Goal: Task Accomplishment & Management: Manage account settings

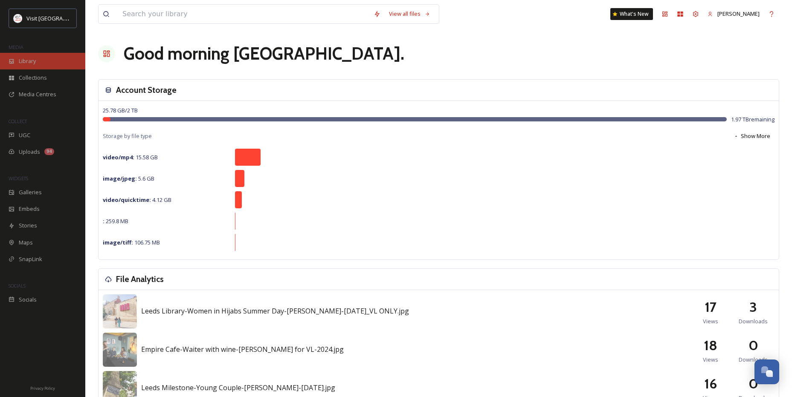
click at [17, 63] on div "Library" at bounding box center [42, 61] width 85 height 17
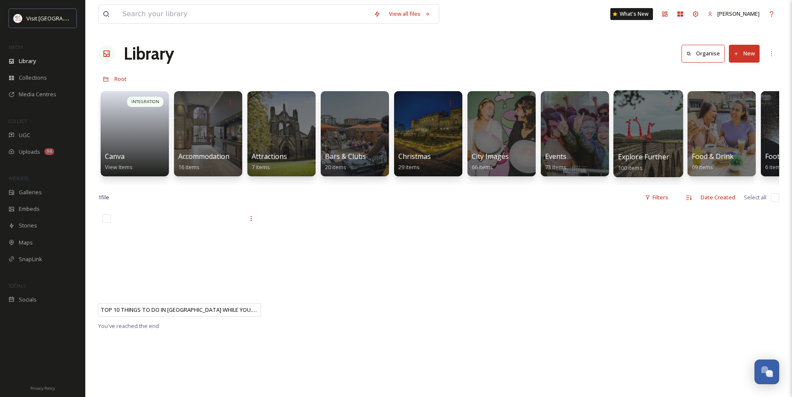
click at [649, 121] on div at bounding box center [647, 133] width 69 height 87
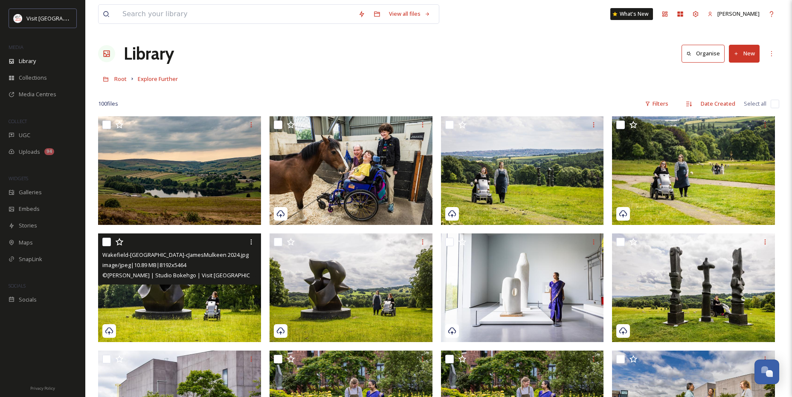
click at [108, 243] on input "checkbox" at bounding box center [106, 242] width 9 height 9
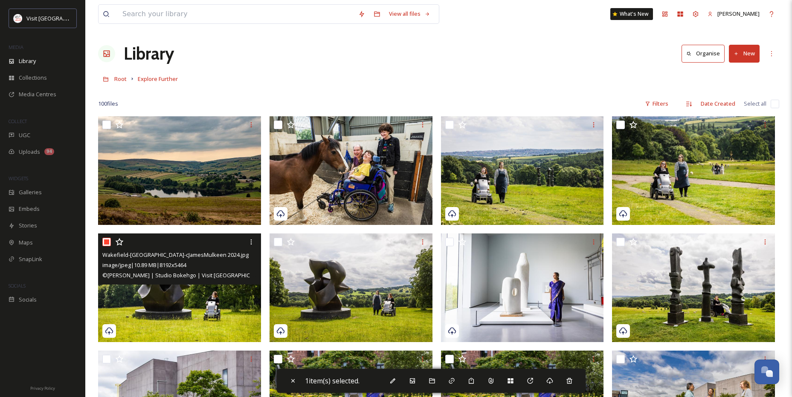
click at [108, 243] on input "checkbox" at bounding box center [106, 242] width 9 height 9
checkbox input "false"
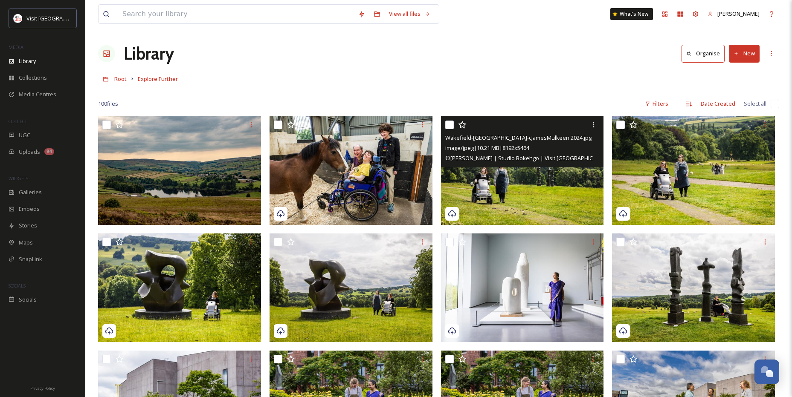
click at [449, 127] on input "checkbox" at bounding box center [449, 125] width 9 height 9
checkbox input "true"
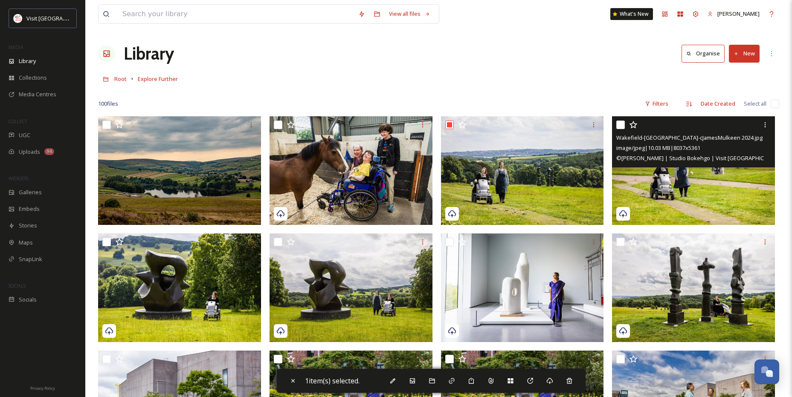
click at [618, 126] on input "checkbox" at bounding box center [620, 125] width 9 height 9
checkbox input "true"
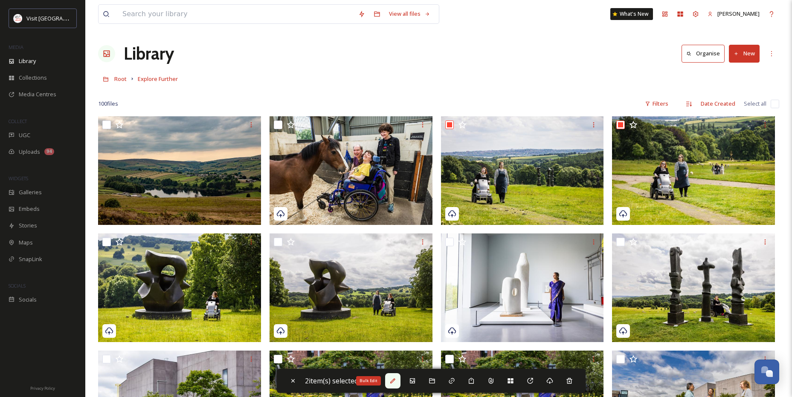
click at [395, 382] on icon at bounding box center [392, 381] width 5 height 5
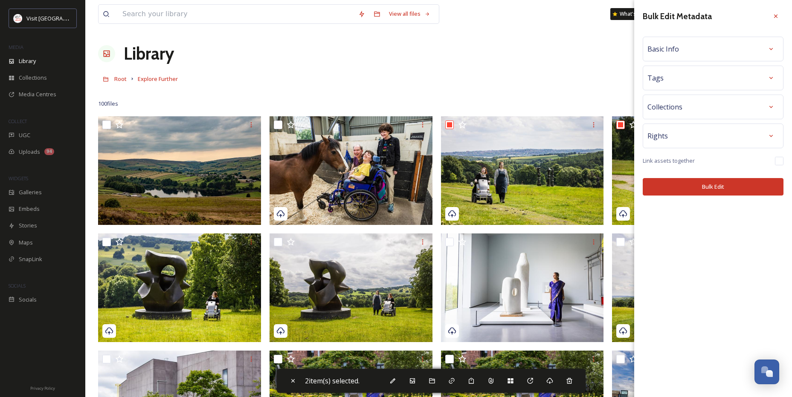
click at [773, 14] on div at bounding box center [775, 16] width 15 height 15
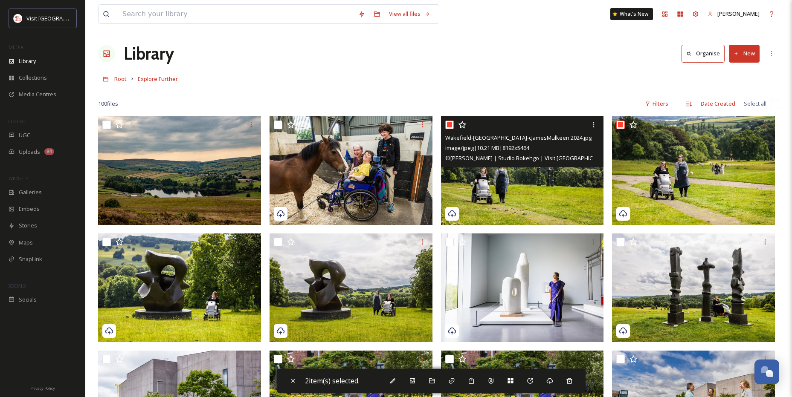
click at [545, 182] on img at bounding box center [522, 170] width 163 height 109
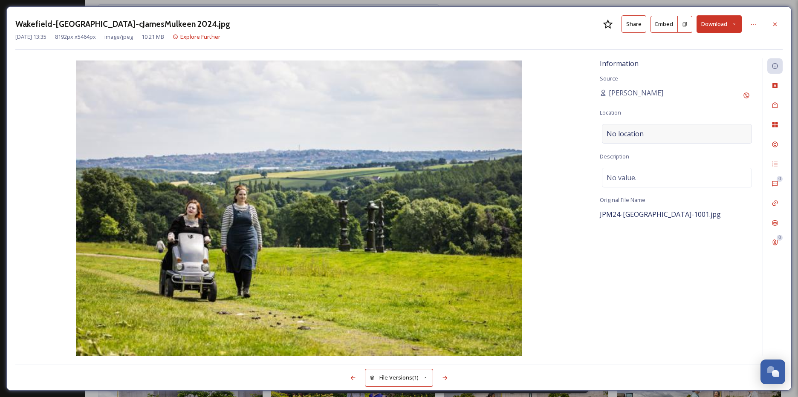
click at [645, 141] on div "No location" at bounding box center [677, 134] width 150 height 20
click at [645, 141] on input at bounding box center [676, 133] width 149 height 19
type input "Wakefield"
click at [657, 185] on div "No value." at bounding box center [677, 178] width 150 height 20
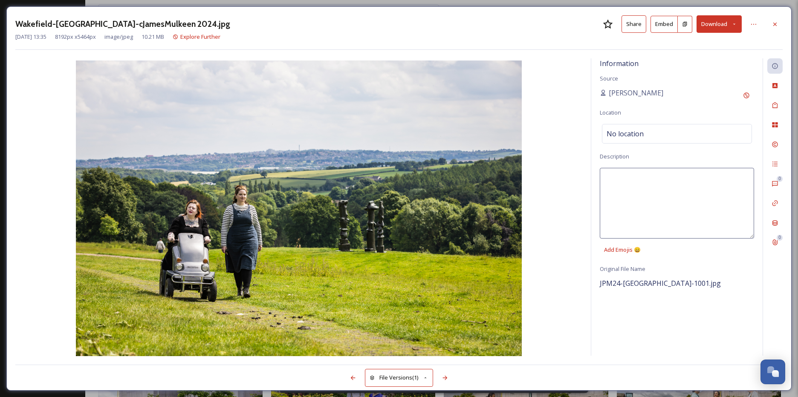
click at [657, 185] on textarea at bounding box center [677, 203] width 154 height 71
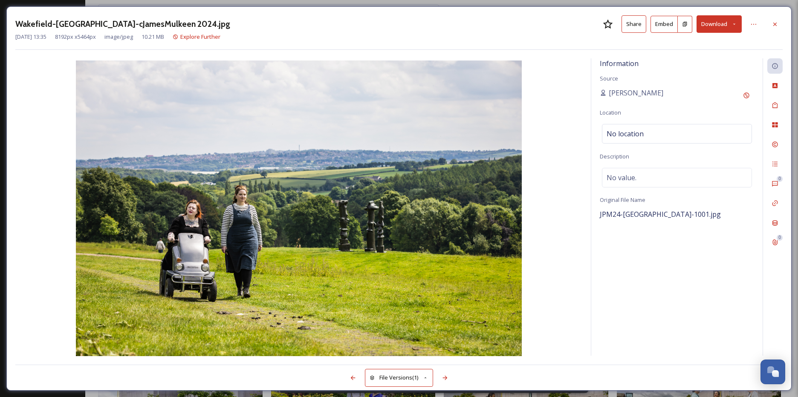
click at [645, 121] on div "Information Source [PERSON_NAME] Location No location Description No value. Ori…" at bounding box center [676, 207] width 171 height 298
click at [639, 141] on div "No location" at bounding box center [677, 134] width 150 height 20
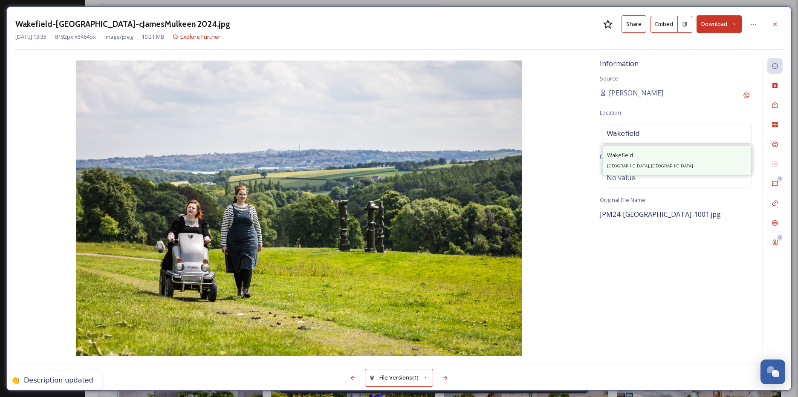
click at [624, 159] on div "Wakefield [GEOGRAPHIC_DATA], [GEOGRAPHIC_DATA]" at bounding box center [650, 160] width 86 height 20
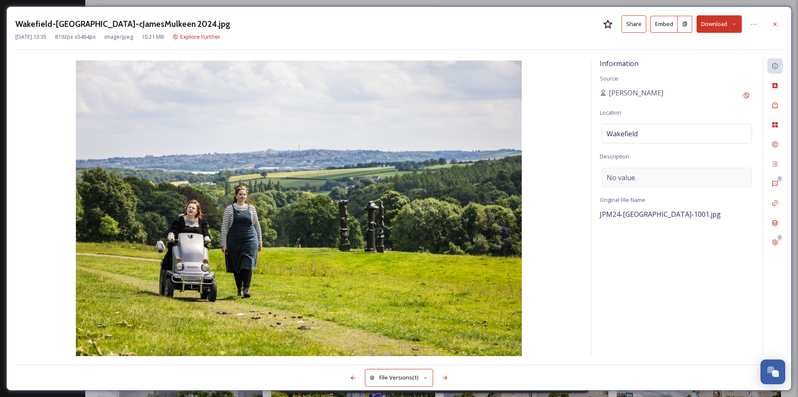
click at [643, 171] on div "No value." at bounding box center [677, 178] width 150 height 20
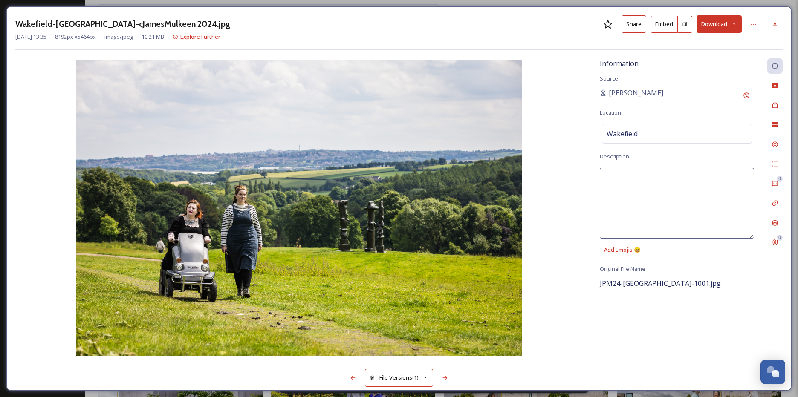
click at [647, 178] on textarea at bounding box center [677, 203] width 154 height 71
drag, startPoint x: 650, startPoint y: 186, endPoint x: 643, endPoint y: 186, distance: 6.4
click at [643, 186] on textarea "Two women in the [GEOGRAPHIC_DATA], one walking, one in a mobility scooter" at bounding box center [677, 203] width 154 height 71
click at [723, 196] on textarea "Two women in the [GEOGRAPHIC_DATA], one walking, one using a mobility scooter" at bounding box center [677, 203] width 154 height 71
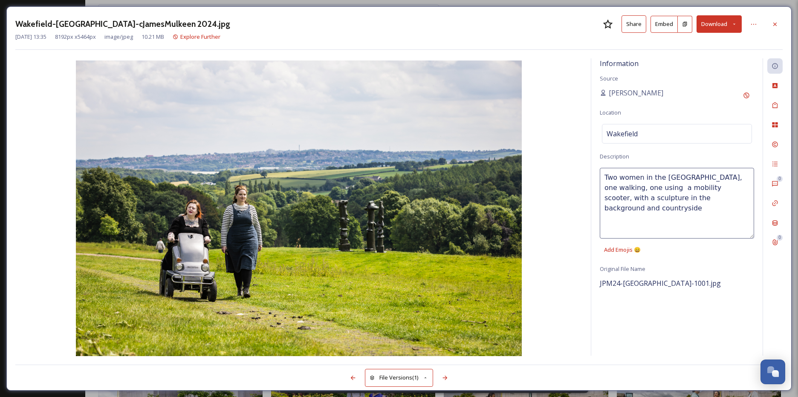
type textarea "Two women in the [GEOGRAPHIC_DATA], one walking, one using a mobility scooter, …"
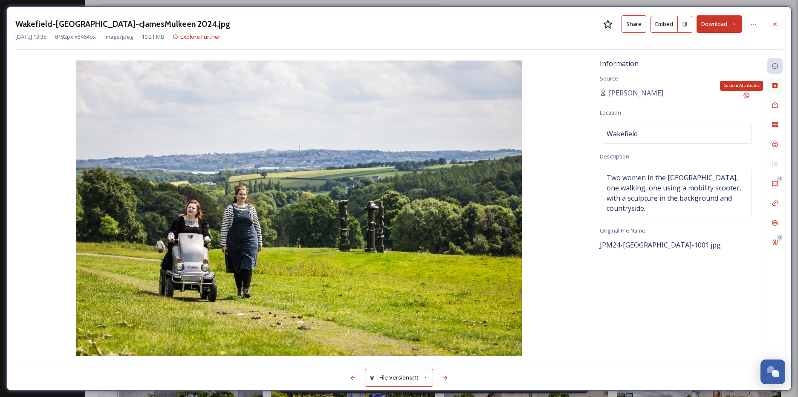
click at [780, 87] on div "Custom Attributes" at bounding box center [774, 85] width 15 height 15
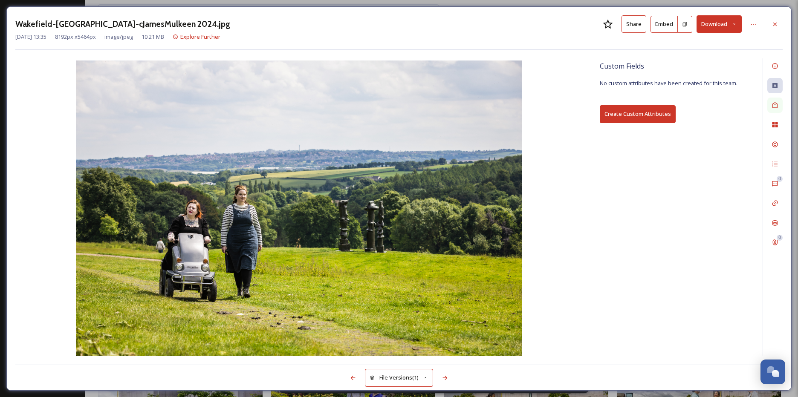
click at [774, 104] on icon at bounding box center [775, 105] width 7 height 7
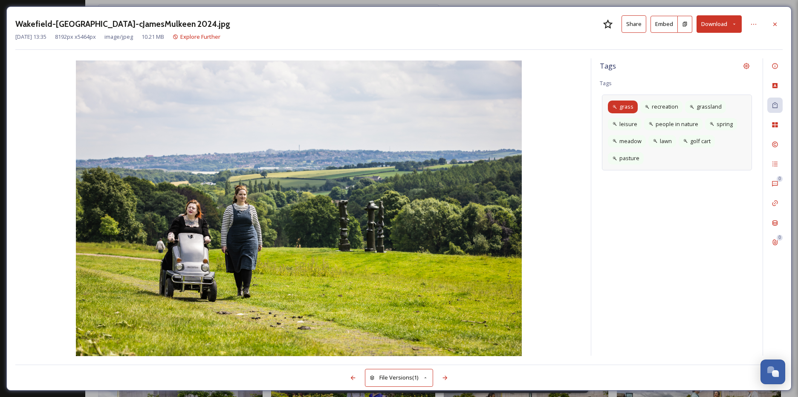
click at [624, 107] on span "grass" at bounding box center [626, 107] width 14 height 8
click at [632, 106] on icon at bounding box center [631, 106] width 3 height 3
click at [647, 106] on icon at bounding box center [644, 107] width 7 height 7
click at [642, 106] on icon at bounding box center [643, 107] width 7 height 7
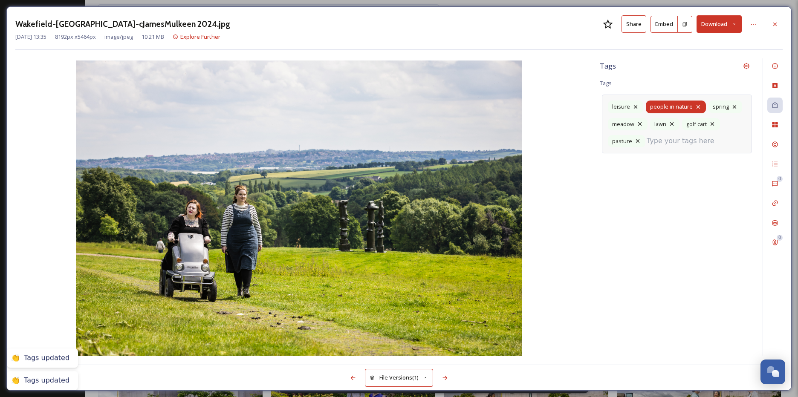
click at [695, 108] on icon at bounding box center [698, 107] width 7 height 7
click at [673, 108] on icon at bounding box center [672, 107] width 7 height 7
click at [673, 108] on div "meadow" at bounding box center [666, 107] width 40 height 12
click at [674, 107] on icon at bounding box center [677, 107] width 7 height 7
click at [677, 107] on div "leisure lawn golf cart pasture" at bounding box center [677, 115] width 150 height 41
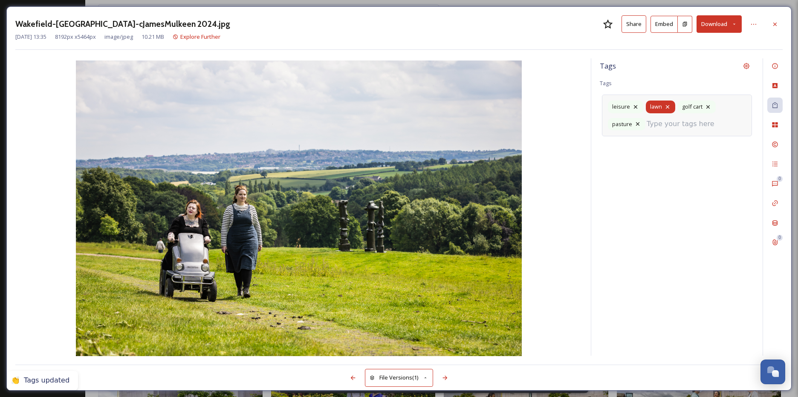
click at [669, 107] on icon at bounding box center [667, 107] width 7 height 7
click at [675, 106] on icon at bounding box center [676, 107] width 7 height 7
click at [677, 104] on icon at bounding box center [675, 107] width 7 height 7
click at [675, 112] on input at bounding box center [687, 107] width 85 height 10
click at [674, 107] on input at bounding box center [687, 107] width 85 height 10
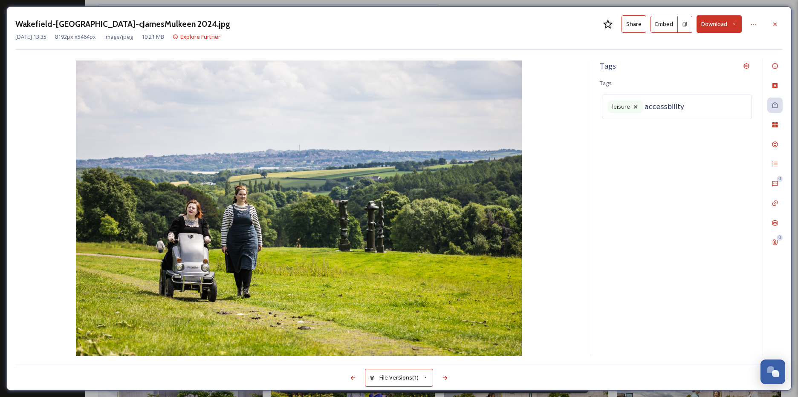
type input "accessbility"
click at [685, 106] on icon at bounding box center [684, 106] width 3 height 3
click at [681, 110] on input at bounding box center [687, 107] width 85 height 10
type input "accessi"
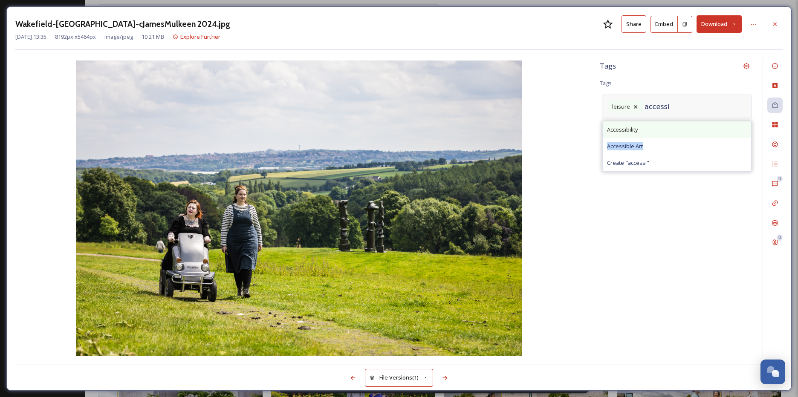
drag, startPoint x: 650, startPoint y: 141, endPoint x: 650, endPoint y: 133, distance: 7.7
click at [650, 133] on div "Accessibility Accessible Art Create " accessi "" at bounding box center [676, 146] width 149 height 51
drag, startPoint x: 650, startPoint y: 133, endPoint x: 641, endPoint y: 127, distance: 10.8
click at [641, 127] on div "Accessibility" at bounding box center [677, 130] width 148 height 17
click at [668, 115] on div "leisure Accessibility" at bounding box center [677, 113] width 150 height 37
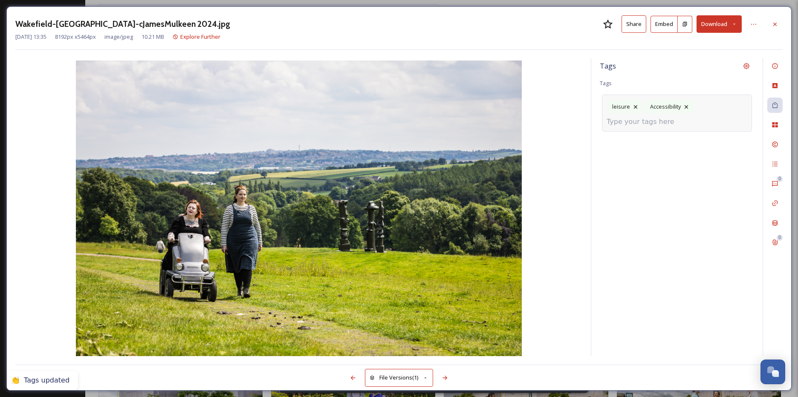
click at [666, 121] on input at bounding box center [649, 122] width 85 height 10
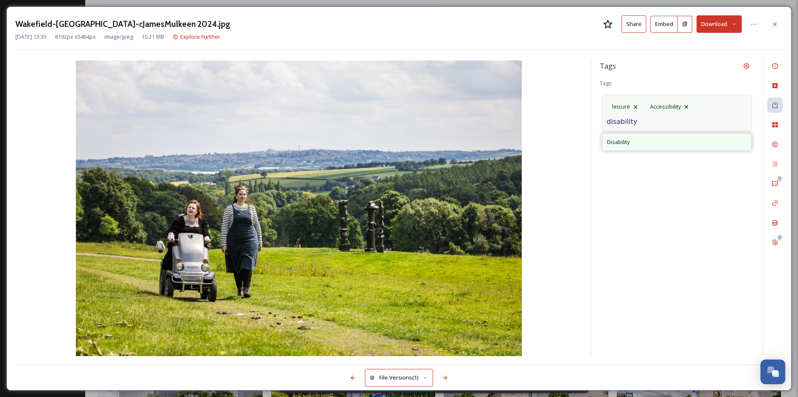
type input "disability"
click at [651, 144] on div "Disability" at bounding box center [677, 142] width 148 height 17
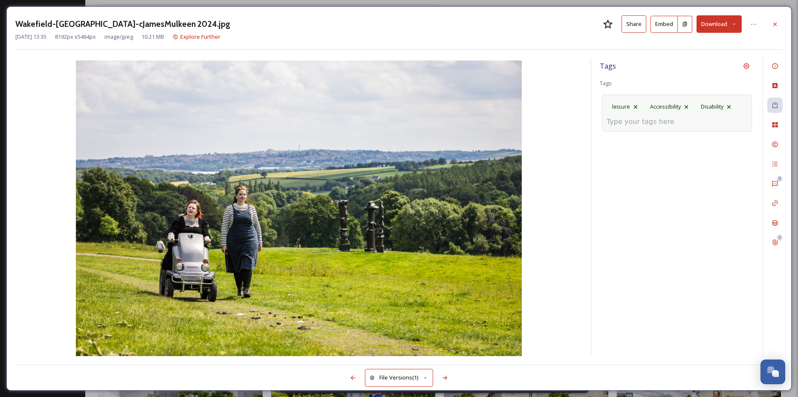
click at [656, 125] on input at bounding box center [649, 122] width 85 height 10
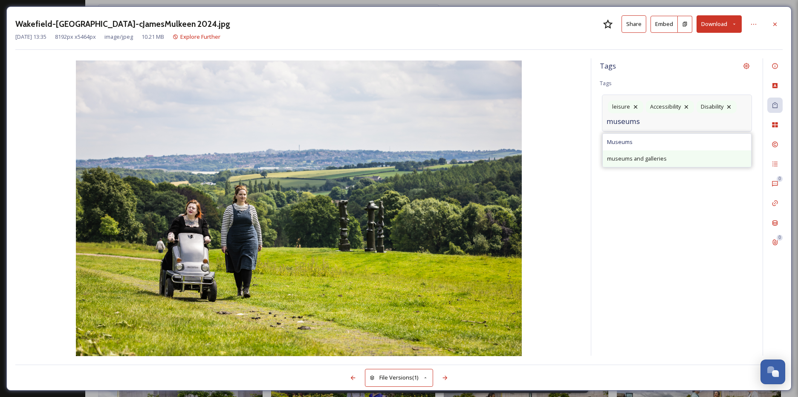
type input "museums"
click at [650, 159] on span "museums and galleries" at bounding box center [637, 159] width 60 height 8
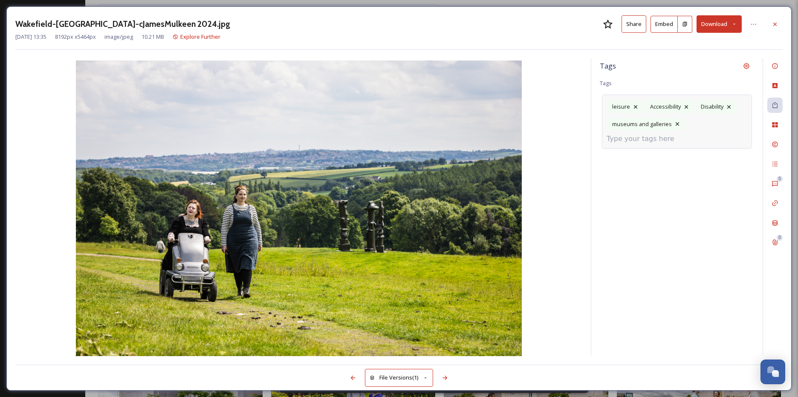
click at [655, 140] on input at bounding box center [649, 139] width 85 height 10
type input "art"
click at [635, 158] on div "art" at bounding box center [677, 159] width 148 height 17
click at [647, 140] on input at bounding box center [649, 139] width 85 height 10
type input "sculpture"
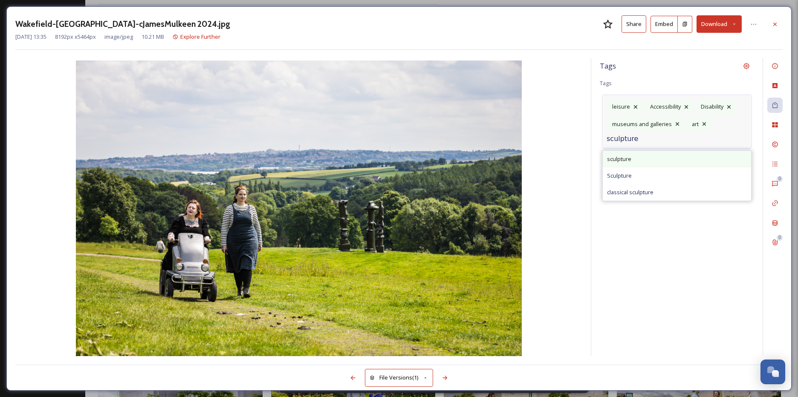
click at [634, 162] on div "sculpture" at bounding box center [677, 159] width 148 height 17
click at [654, 142] on input at bounding box center [693, 141] width 85 height 10
type input "enviromental ar"
click at [669, 162] on span "Create " enviromental ar "" at bounding box center [639, 164] width 64 height 8
click at [705, 139] on input "enviromental ar" at bounding box center [693, 141] width 85 height 10
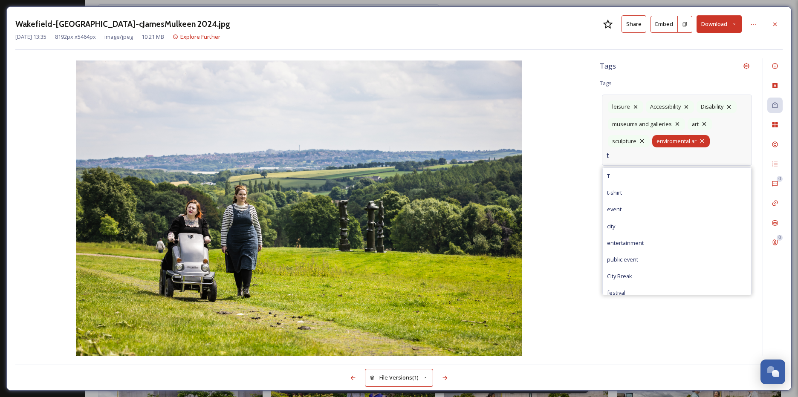
type input "t"
click at [702, 139] on icon at bounding box center [702, 141] width 7 height 7
click at [663, 141] on input "t" at bounding box center [693, 141] width 85 height 10
click at [671, 140] on input "enviromental" at bounding box center [693, 141] width 85 height 10
click at [705, 140] on input "environmental" at bounding box center [693, 141] width 85 height 10
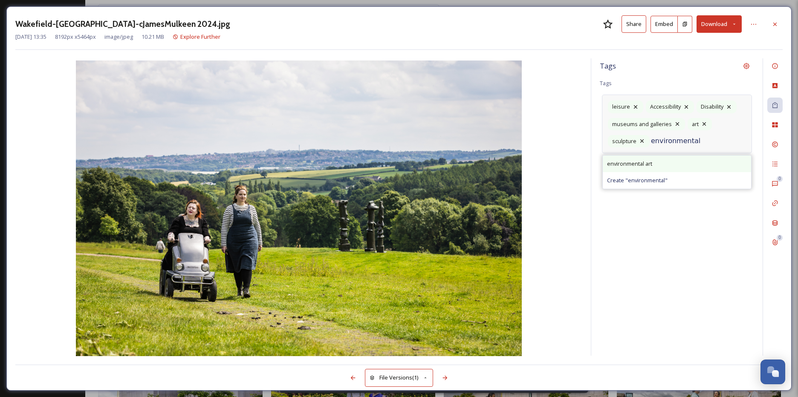
type input "environmental"
click at [668, 159] on div "environmental art" at bounding box center [677, 164] width 148 height 17
click at [696, 160] on div "leisure Accessibility Disability museums and galleries art sculpture environmen…" at bounding box center [677, 130] width 150 height 71
click at [621, 160] on input at bounding box center [649, 156] width 85 height 10
type input "nature"
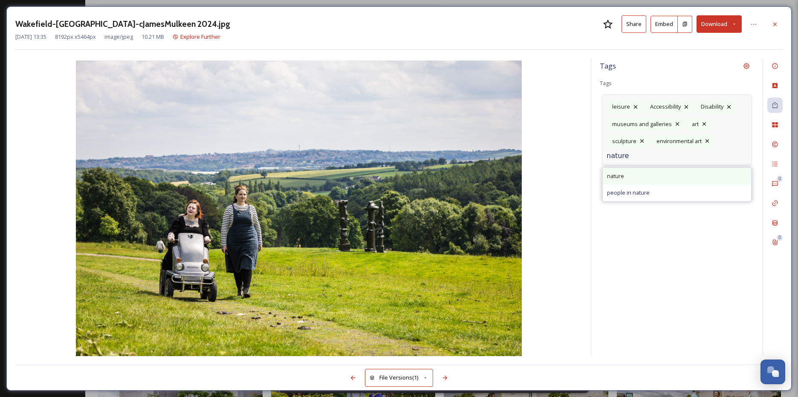
click at [631, 174] on div "nature" at bounding box center [677, 176] width 148 height 17
click at [662, 155] on input at bounding box center [686, 158] width 85 height 10
type input "countryside"
click at [674, 180] on div "countryside" at bounding box center [677, 181] width 148 height 17
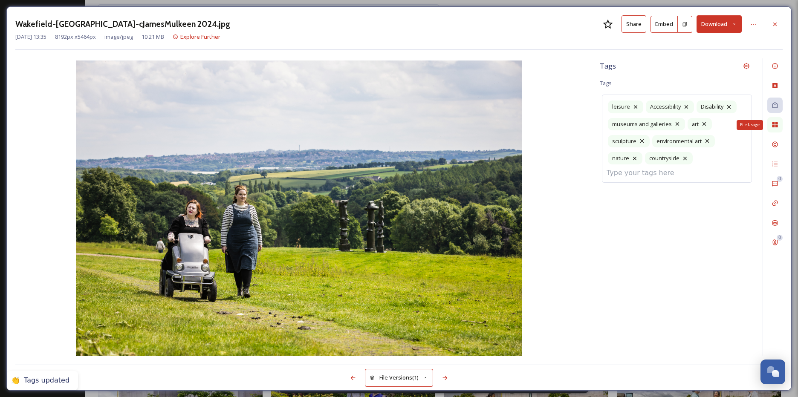
click at [776, 124] on icon at bounding box center [775, 124] width 6 height 5
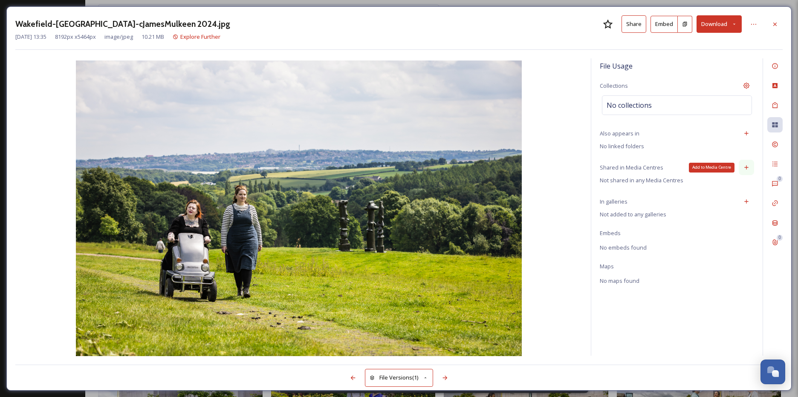
click at [741, 167] on div "Add to Media Centre" at bounding box center [746, 167] width 15 height 15
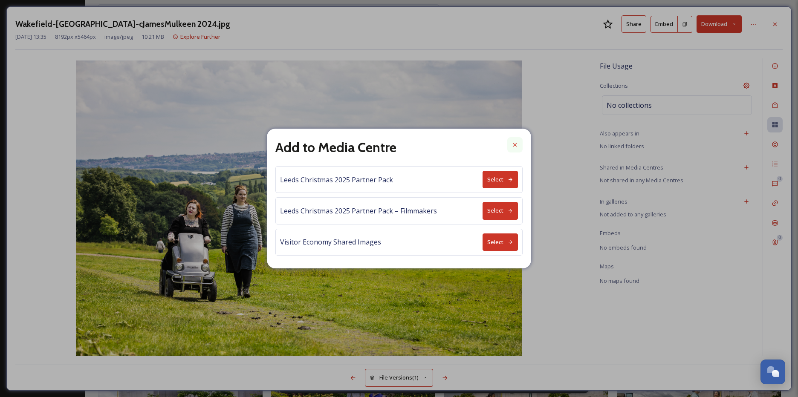
click at [520, 141] on div at bounding box center [514, 144] width 15 height 15
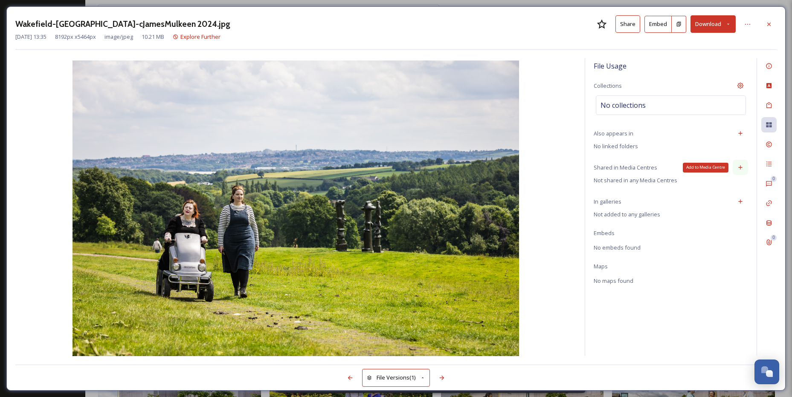
click at [741, 166] on icon at bounding box center [740, 167] width 7 height 7
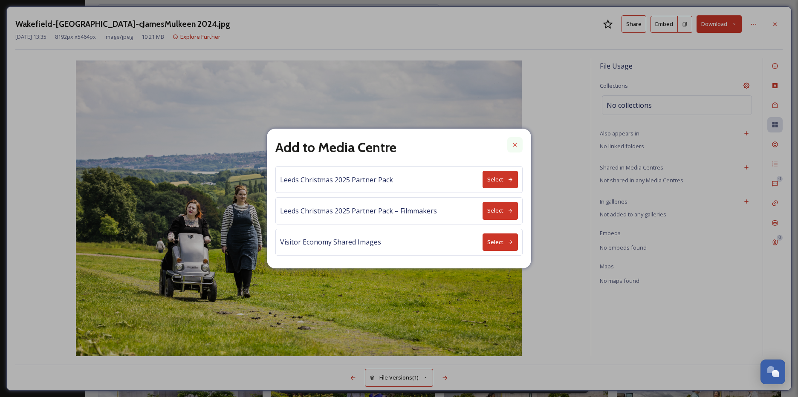
click at [515, 142] on icon at bounding box center [515, 145] width 7 height 7
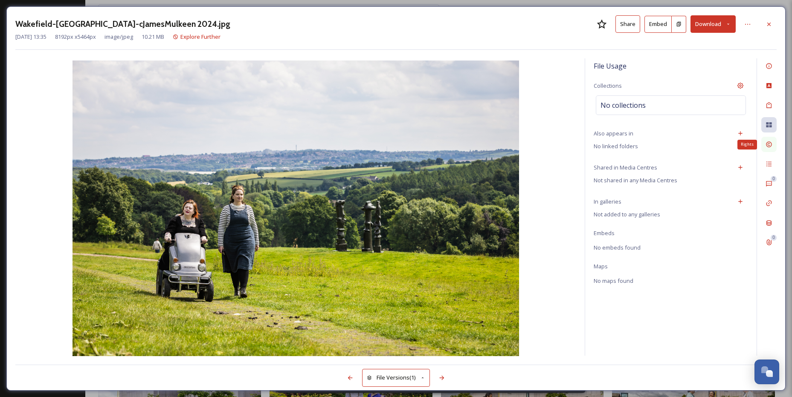
click at [776, 144] on div "Rights" at bounding box center [768, 144] width 15 height 15
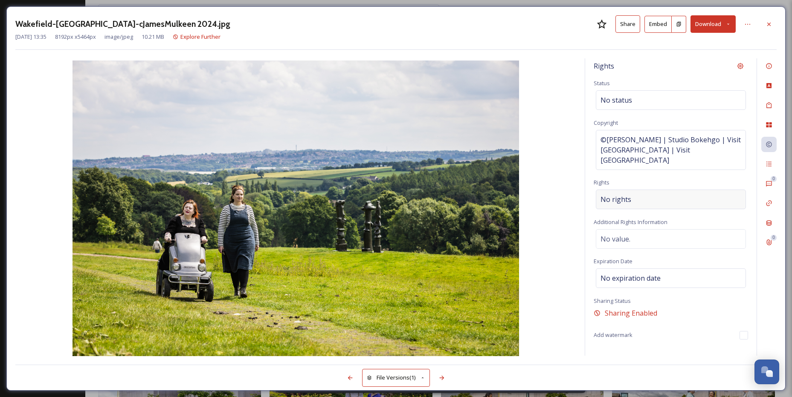
click at [628, 194] on span "No rights" at bounding box center [615, 199] width 31 height 10
click at [628, 192] on input at bounding box center [645, 201] width 94 height 19
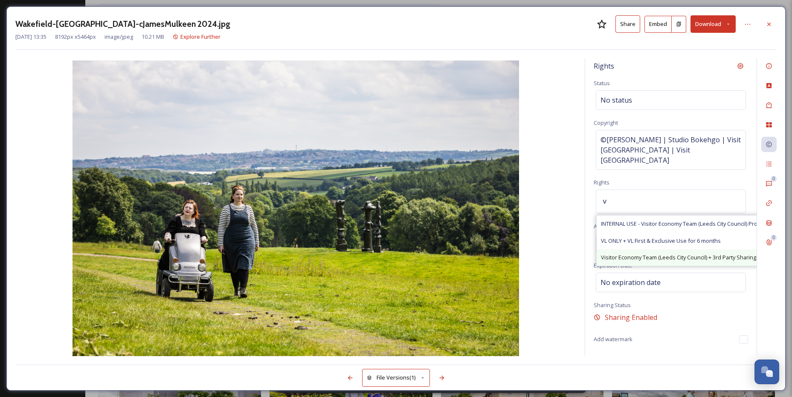
type input "v"
click at [647, 254] on span "Visitor Economy Team (Leeds City Council) + 3rd Party Sharing, Attribution Appr…" at bounding box center [709, 258] width 217 height 8
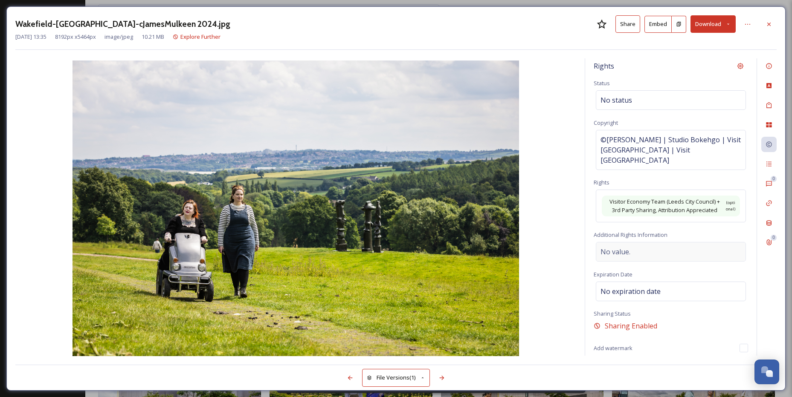
click at [622, 268] on div "Rights Status No status Copyright ©[PERSON_NAME] | Studio Bokehgo | Visit [GEOG…" at bounding box center [670, 207] width 171 height 298
click at [617, 247] on span "No value." at bounding box center [615, 252] width 30 height 10
paste textarea "Please credit [GEOGRAPHIC_DATA] and the photographer. Please note that various …"
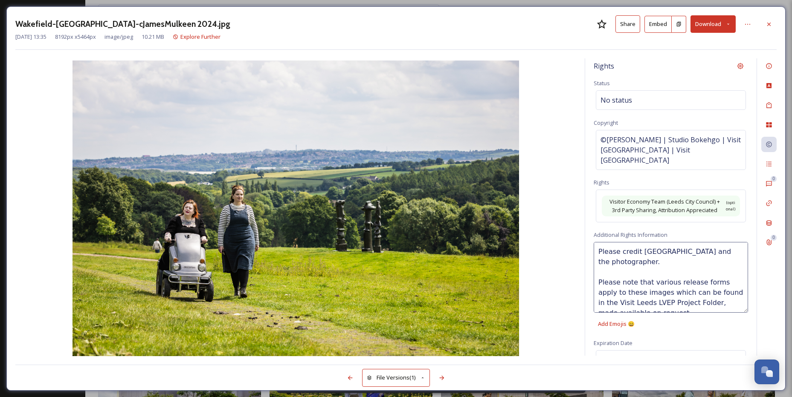
scroll to position [6, 0]
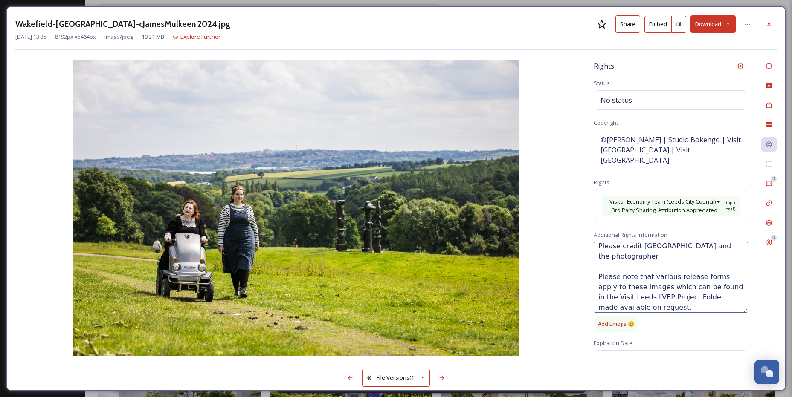
type textarea "Please credit [GEOGRAPHIC_DATA] and the photographer. Please note that various …"
click at [595, 316] on div "Add Emojis 😄" at bounding box center [615, 324] width 45 height 17
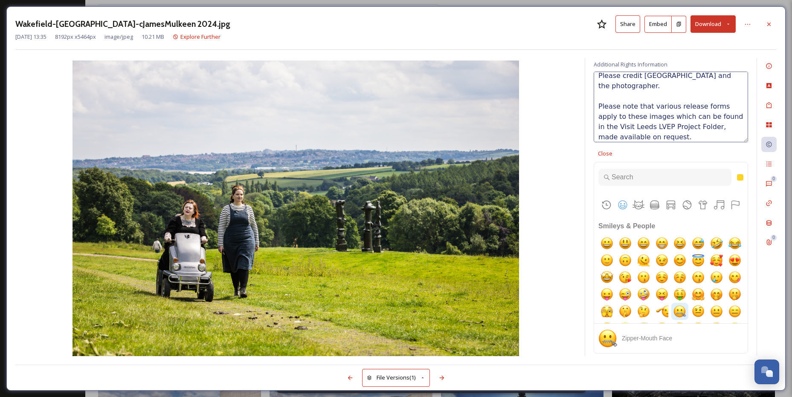
scroll to position [14, 0]
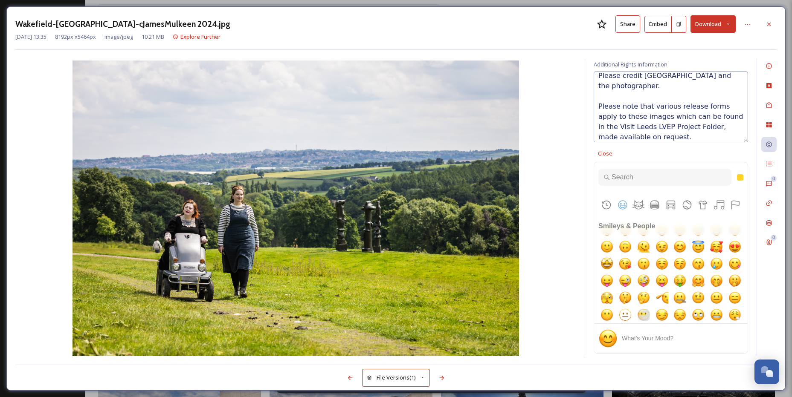
click at [605, 150] on span "Close" at bounding box center [605, 154] width 14 height 8
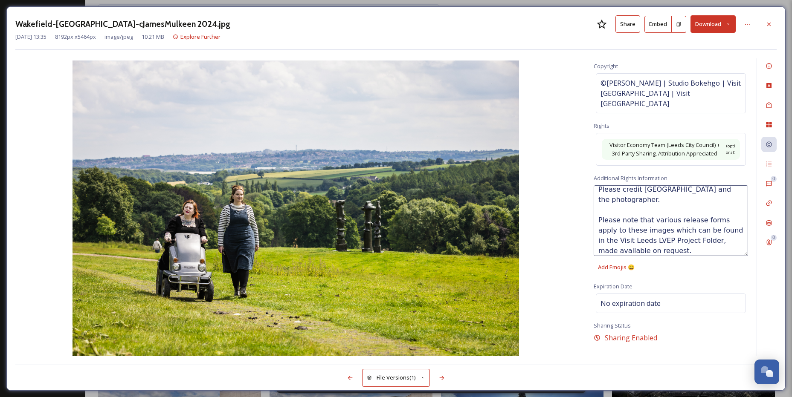
scroll to position [50, 0]
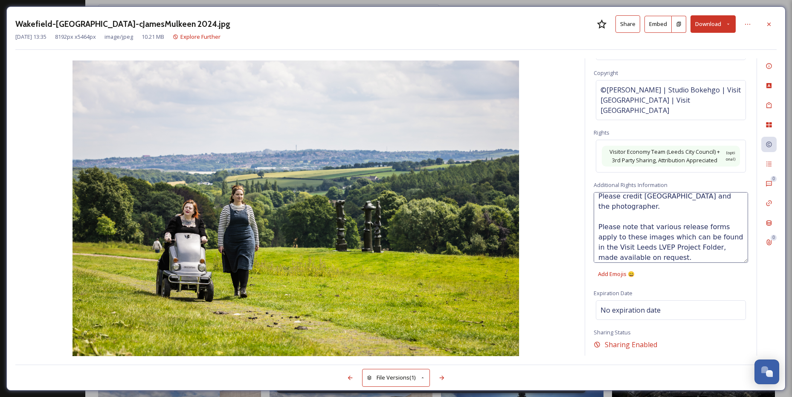
click at [724, 277] on div "Rights Status No status Copyright ©[PERSON_NAME] | Studio Bokehgo | Visit [GEOG…" at bounding box center [670, 207] width 171 height 298
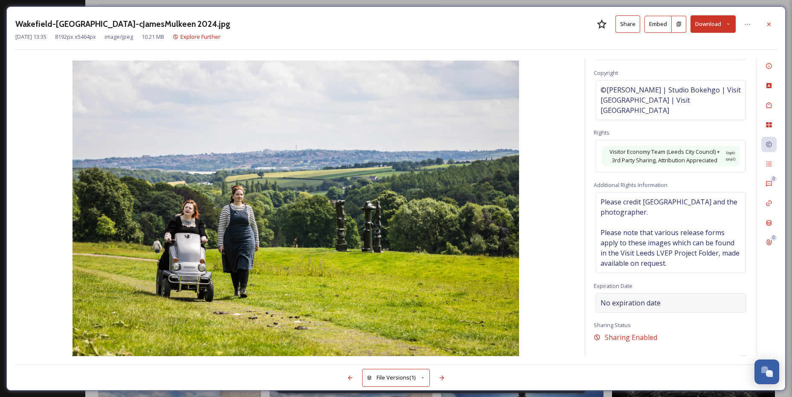
click at [629, 299] on span "No expiration date" at bounding box center [630, 303] width 60 height 10
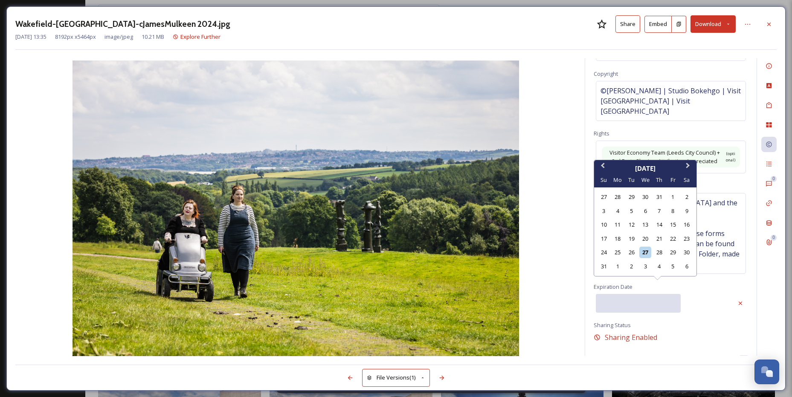
click at [628, 296] on input "text" at bounding box center [638, 303] width 85 height 19
click at [688, 166] on span "Next Month" at bounding box center [688, 167] width 0 height 13
click at [685, 166] on div "Rights Status No status Copyright ©[PERSON_NAME] | Studio Bokehgo | Visit [GEOG…" at bounding box center [670, 207] width 171 height 298
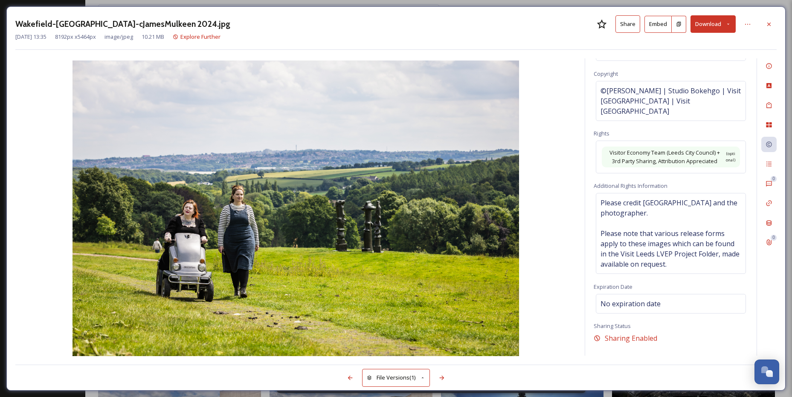
click at [685, 166] on div "Rights Status No status Copyright ©[PERSON_NAME] | Studio Bokehgo | Visit [GEOG…" at bounding box center [670, 207] width 171 height 298
click at [630, 299] on span "No expiration date" at bounding box center [630, 304] width 60 height 10
click at [662, 294] on input "text" at bounding box center [638, 303] width 85 height 19
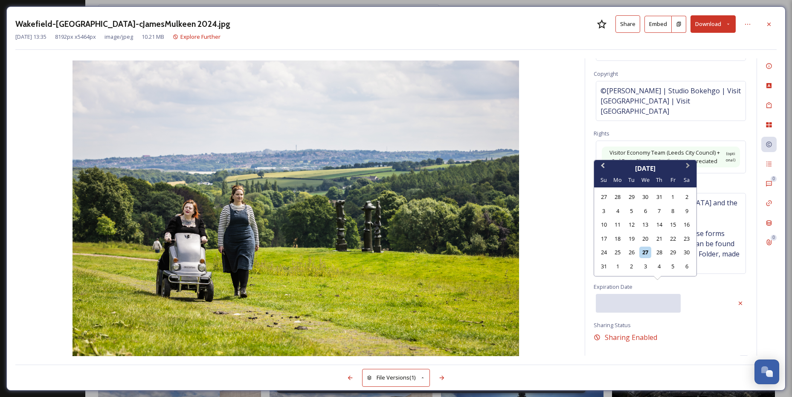
click at [688, 167] on span "Next Month" at bounding box center [688, 167] width 0 height 13
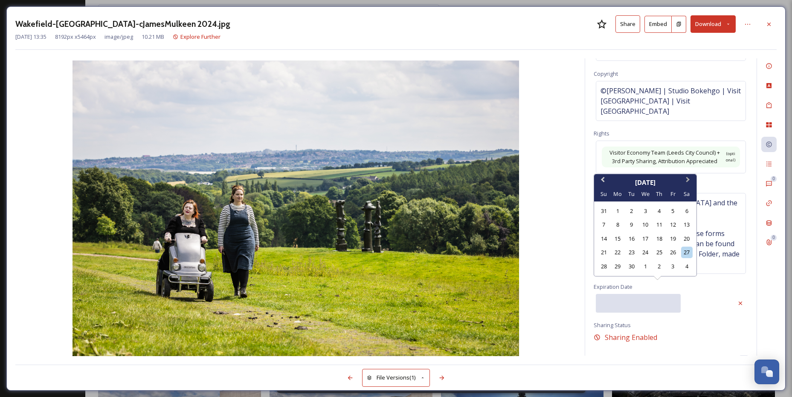
click at [689, 181] on button "Next Month" at bounding box center [689, 182] width 14 height 14
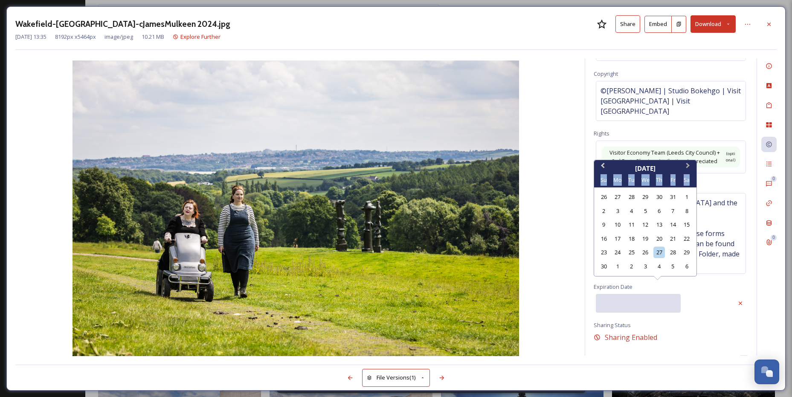
click at [689, 181] on div "Sa" at bounding box center [687, 180] width 12 height 12
drag, startPoint x: 689, startPoint y: 181, endPoint x: 689, endPoint y: 168, distance: 13.2
click at [689, 168] on button "Next Month" at bounding box center [689, 168] width 14 height 14
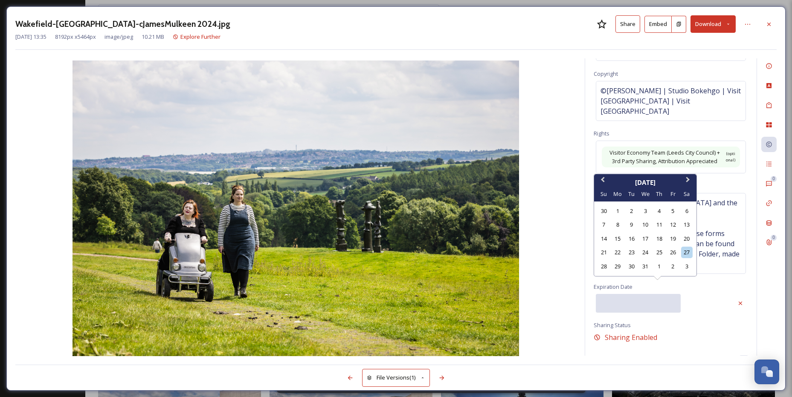
click at [669, 183] on div "[DATE]" at bounding box center [645, 183] width 102 height 10
click at [667, 183] on div "[DATE]" at bounding box center [645, 183] width 102 height 10
drag, startPoint x: 665, startPoint y: 182, endPoint x: 671, endPoint y: 181, distance: 6.5
click at [671, 181] on div "[DATE]" at bounding box center [645, 183] width 102 height 10
drag, startPoint x: 671, startPoint y: 181, endPoint x: 686, endPoint y: 179, distance: 15.5
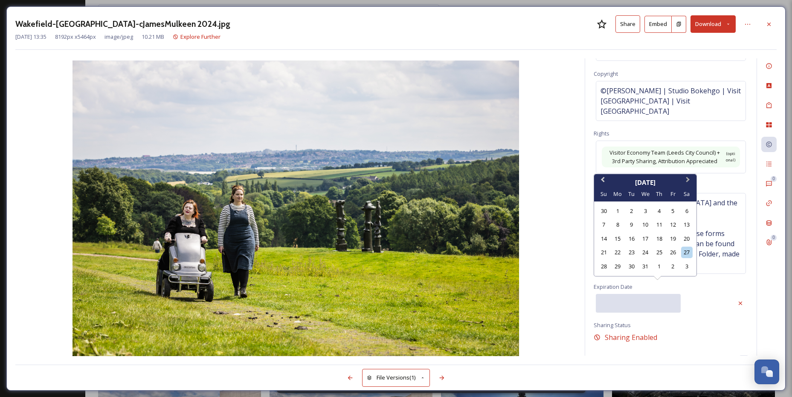
click at [688, 179] on span "Next Month" at bounding box center [688, 181] width 0 height 13
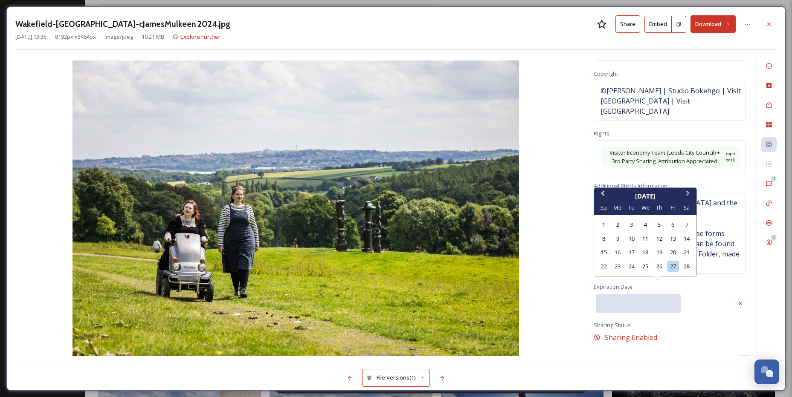
click at [688, 194] on span "Next Month" at bounding box center [688, 195] width 0 height 13
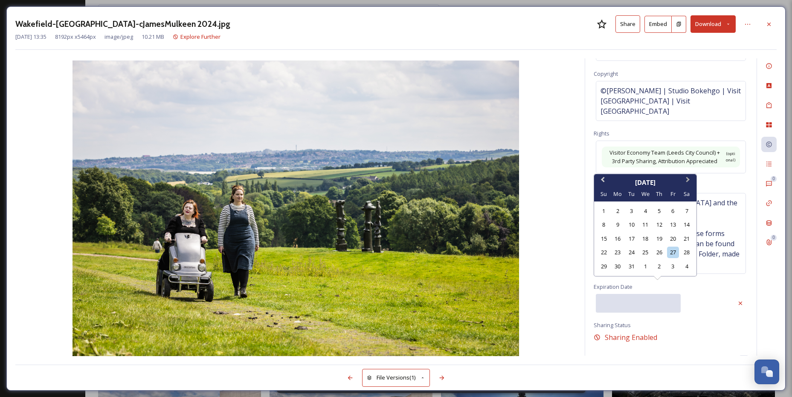
click at [692, 176] on button "Next Month" at bounding box center [689, 182] width 14 height 14
click at [689, 179] on button "Next Month" at bounding box center [689, 182] width 14 height 14
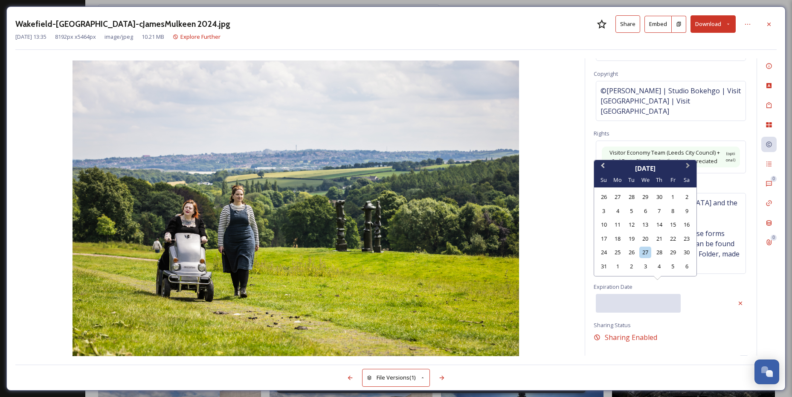
click at [688, 166] on span "Next Month" at bounding box center [688, 167] width 0 height 13
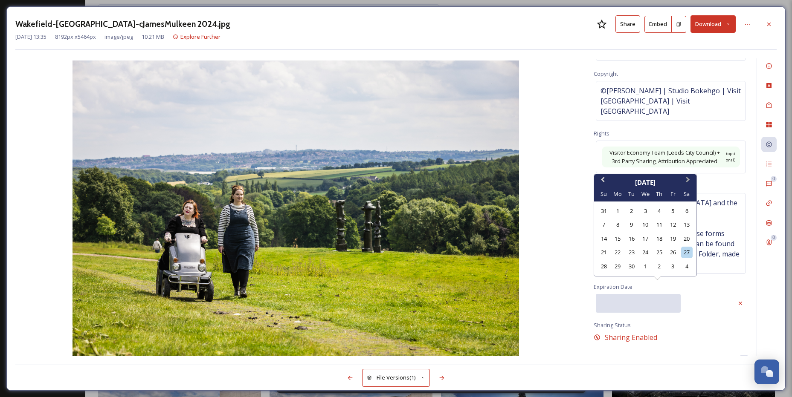
click at [685, 183] on button "Next Month" at bounding box center [689, 182] width 14 height 14
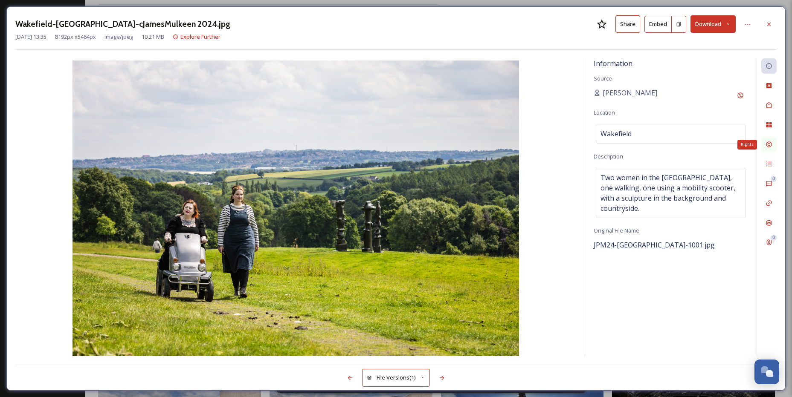
click at [767, 147] on icon at bounding box center [769, 145] width 6 height 6
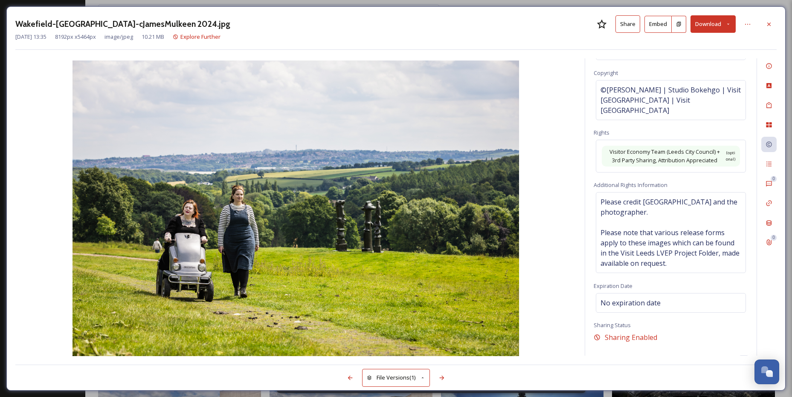
click at [619, 284] on div "Rights Status No status Copyright ©[PERSON_NAME] | Studio Bokehgo | Visit [GEOG…" at bounding box center [670, 207] width 171 height 298
click at [621, 298] on span "No expiration date" at bounding box center [630, 303] width 60 height 10
click at [650, 296] on input "text" at bounding box center [638, 303] width 85 height 19
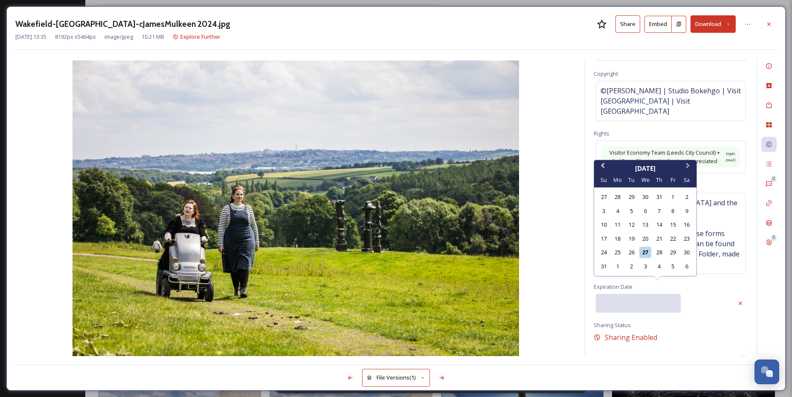
click at [692, 170] on button "Next Month" at bounding box center [689, 168] width 14 height 14
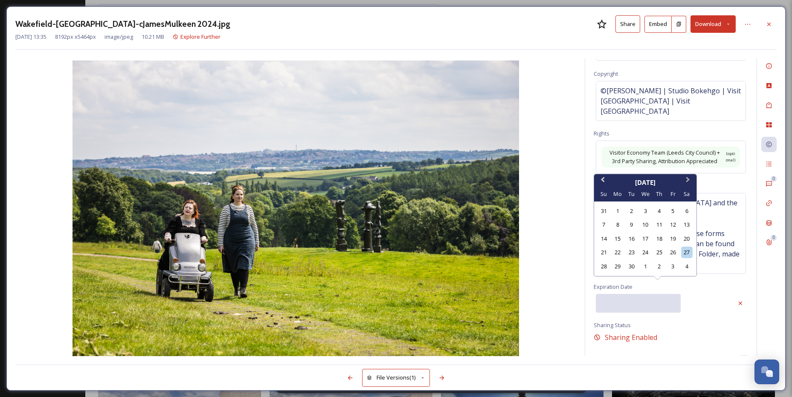
click at [688, 181] on span "Next Month" at bounding box center [688, 181] width 0 height 13
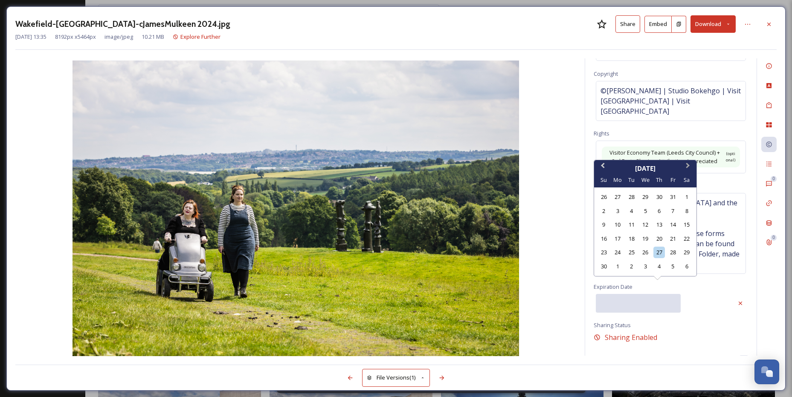
click at [688, 167] on span "Next Month" at bounding box center [688, 167] width 0 height 13
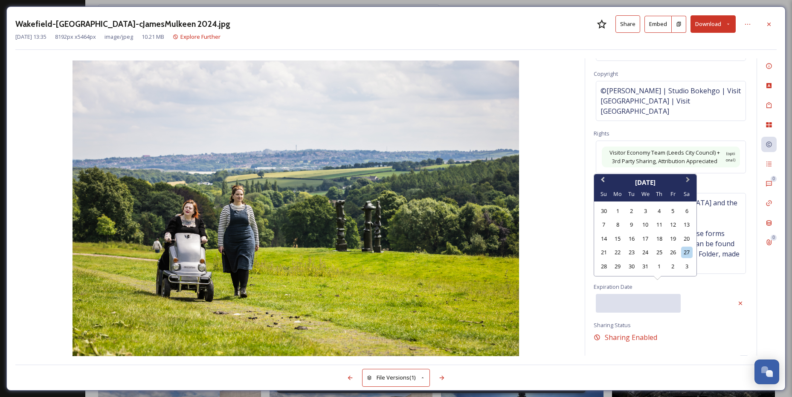
click at [688, 181] on span "Next Month" at bounding box center [688, 181] width 0 height 13
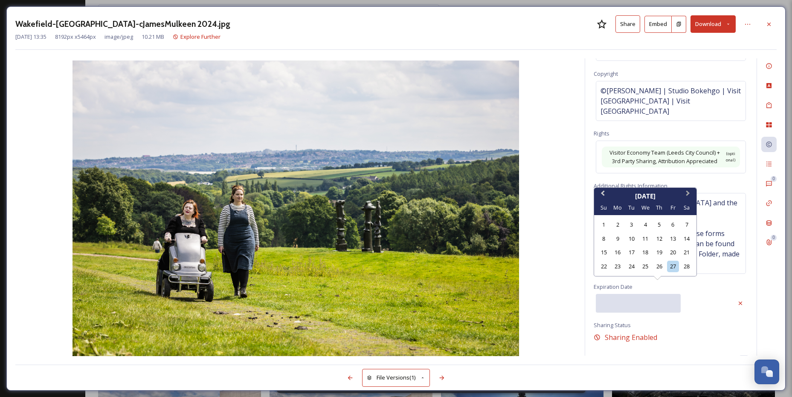
click at [687, 191] on button "Next Month" at bounding box center [689, 196] width 14 height 14
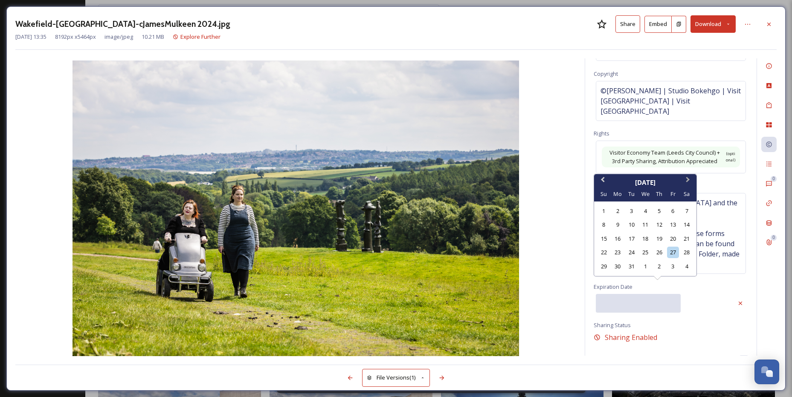
click at [689, 178] on button "Next Month" at bounding box center [689, 182] width 14 height 14
click at [689, 182] on button "Next Month" at bounding box center [689, 182] width 14 height 14
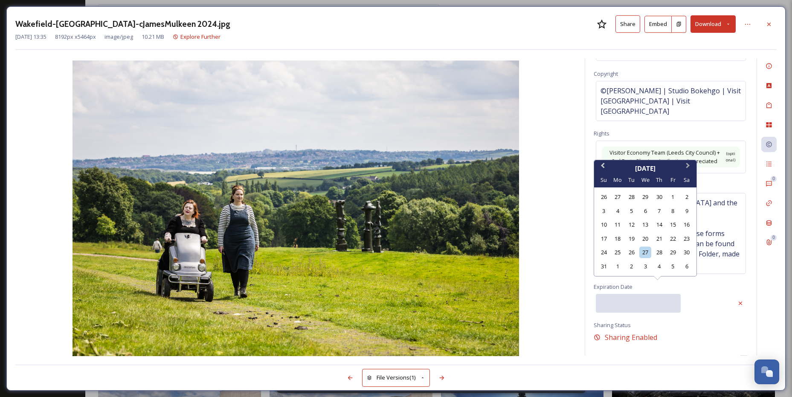
click at [688, 170] on button "Next Month" at bounding box center [689, 168] width 14 height 14
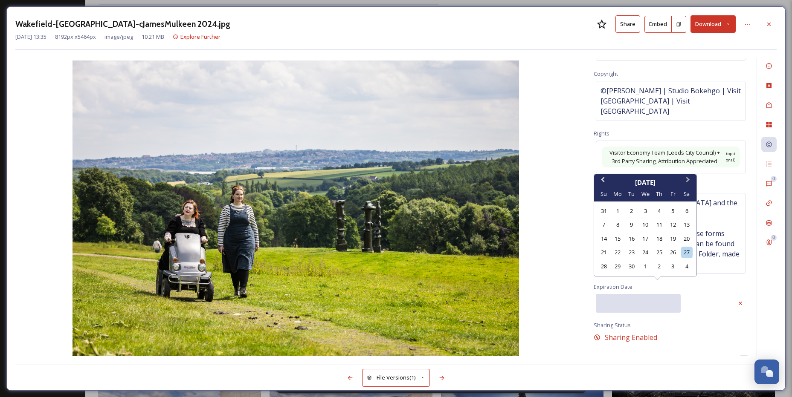
click at [688, 179] on span "Next Month" at bounding box center [688, 181] width 0 height 13
click at [688, 188] on div "Sa" at bounding box center [687, 194] width 12 height 12
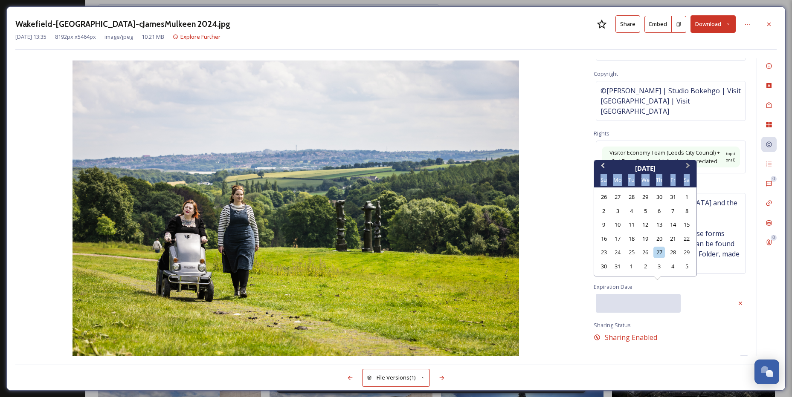
drag, startPoint x: 688, startPoint y: 179, endPoint x: 689, endPoint y: 164, distance: 14.9
click at [689, 164] on button "Next Month" at bounding box center [689, 168] width 14 height 14
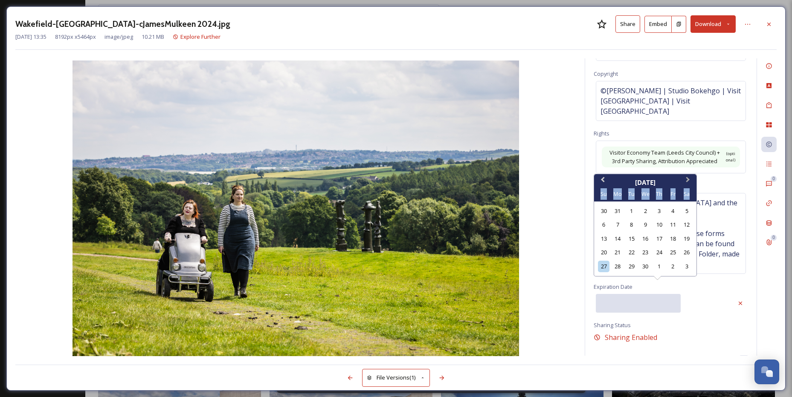
click at [689, 178] on button "Next Month" at bounding box center [689, 182] width 14 height 14
click at [688, 180] on span "Next Month" at bounding box center [688, 181] width 0 height 13
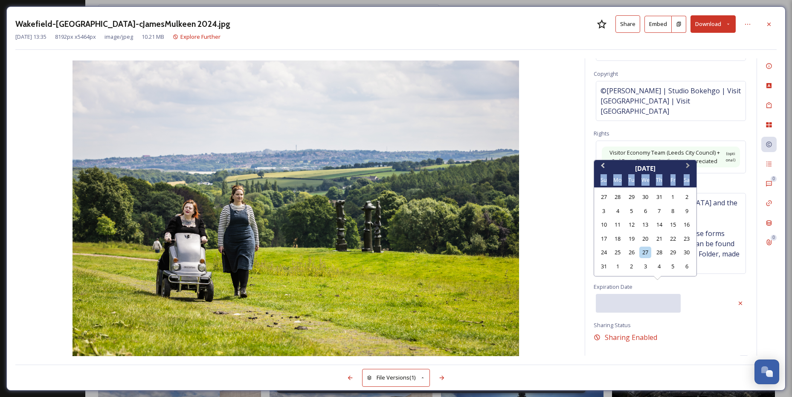
drag, startPoint x: 688, startPoint y: 180, endPoint x: 687, endPoint y: 167, distance: 13.2
click at [688, 167] on span "Next Month" at bounding box center [688, 167] width 0 height 13
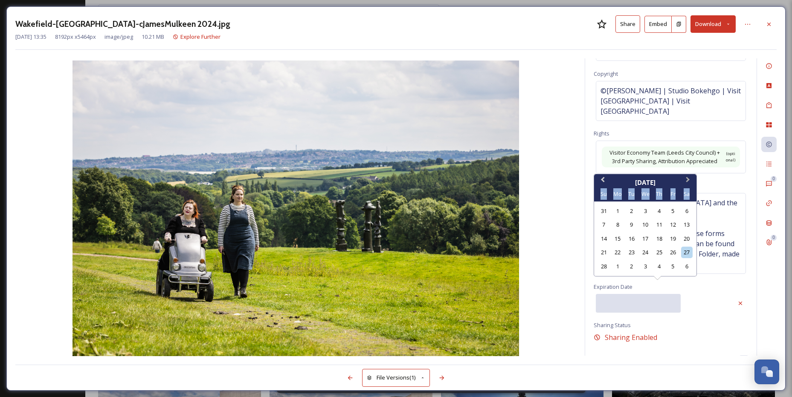
click at [688, 179] on span "Next Month" at bounding box center [688, 181] width 0 height 13
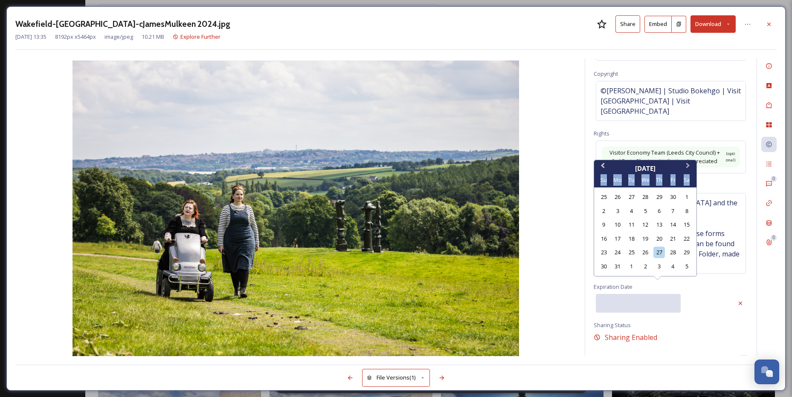
click at [688, 166] on span "Next Month" at bounding box center [688, 167] width 0 height 13
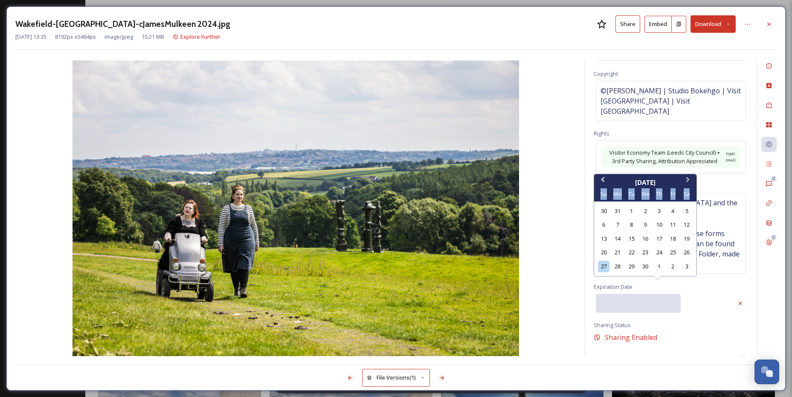
click at [688, 177] on button "Next Month" at bounding box center [689, 182] width 14 height 14
click at [657, 268] on div "30" at bounding box center [659, 267] width 12 height 12
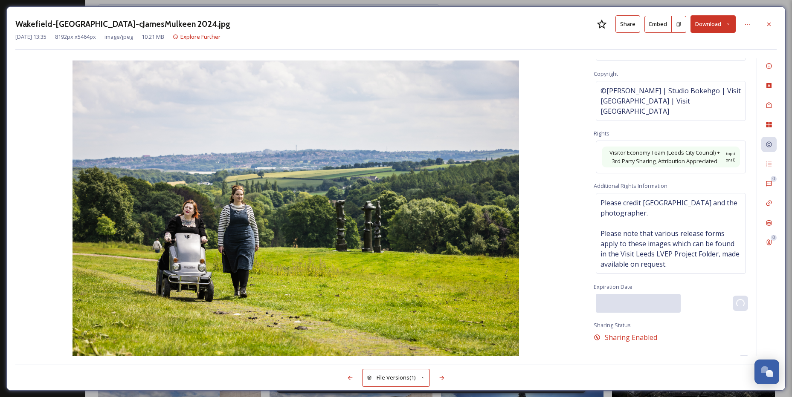
type input "[DATE]"
click at [674, 318] on div "Rights Status No status Copyright ©[PERSON_NAME] | Studio Bokehgo | Visit [GEOG…" at bounding box center [670, 207] width 171 height 298
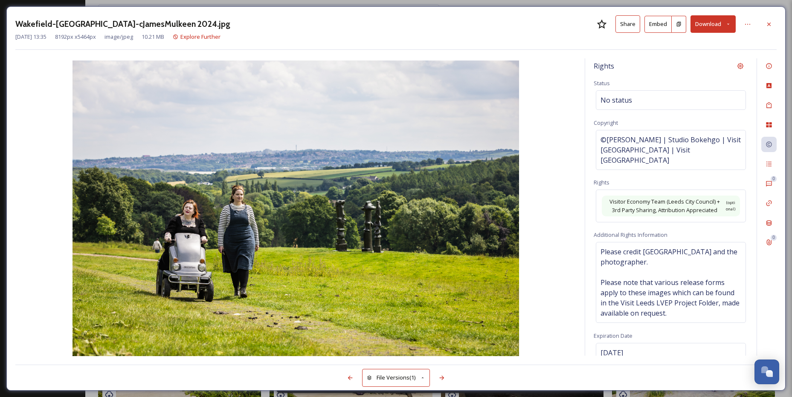
scroll to position [50, 0]
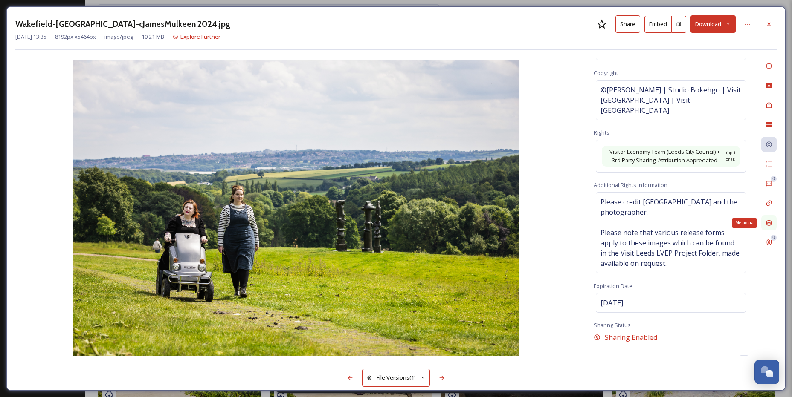
click at [768, 221] on icon at bounding box center [768, 223] width 5 height 6
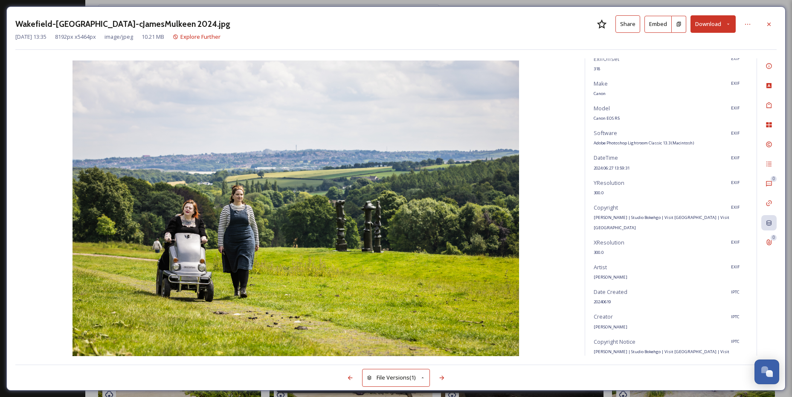
scroll to position [80, 0]
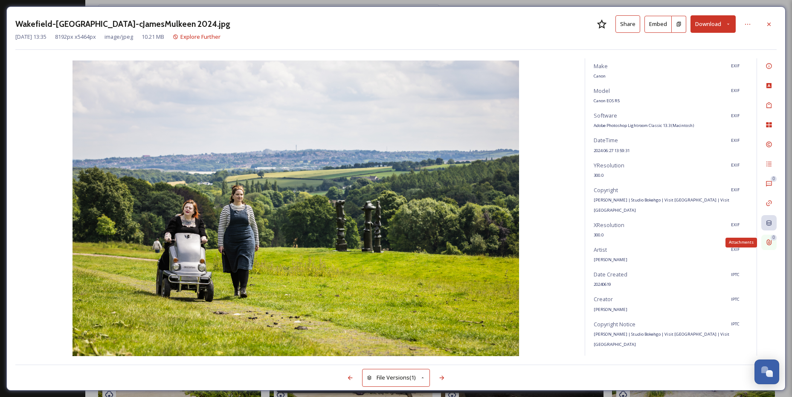
click at [776, 244] on div "0 Attachments" at bounding box center [768, 242] width 15 height 15
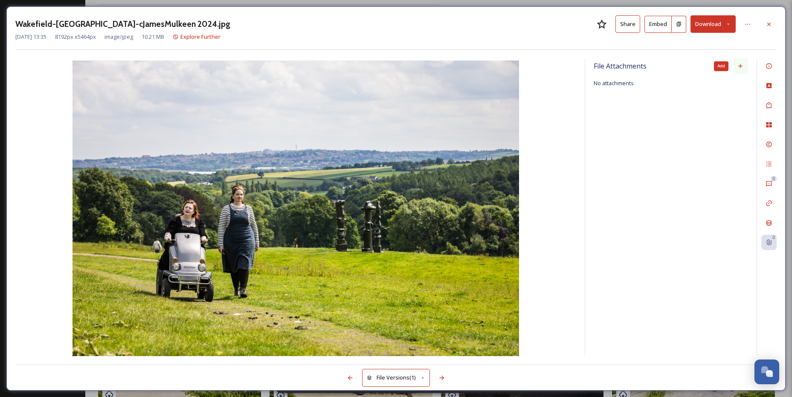
click at [741, 67] on icon at bounding box center [740, 66] width 7 height 7
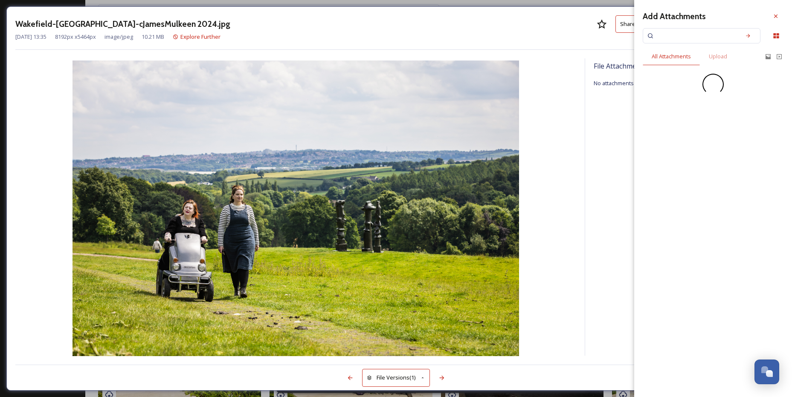
click at [684, 28] on input at bounding box center [695, 35] width 81 height 19
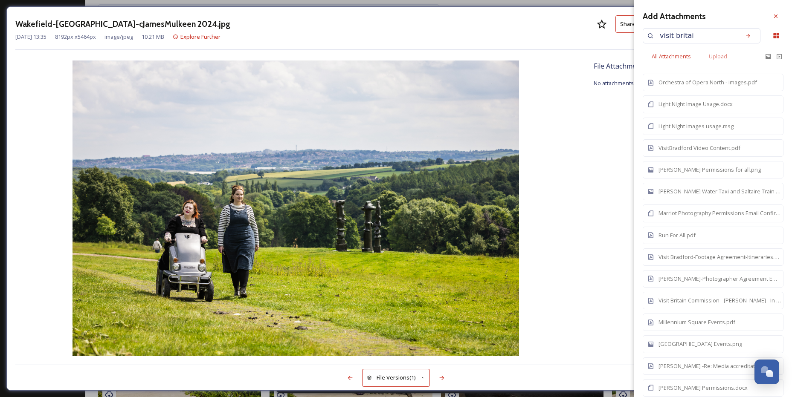
type input "visit [GEOGRAPHIC_DATA]"
click at [747, 34] on icon at bounding box center [750, 36] width 6 height 6
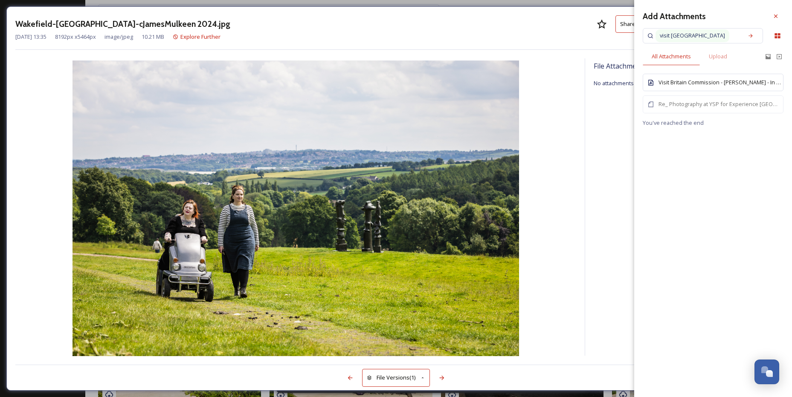
click at [689, 84] on div "Visit Britain Commission - [PERSON_NAME] - In Perpetuity - Photographers Agreem…" at bounding box center [719, 82] width 123 height 8
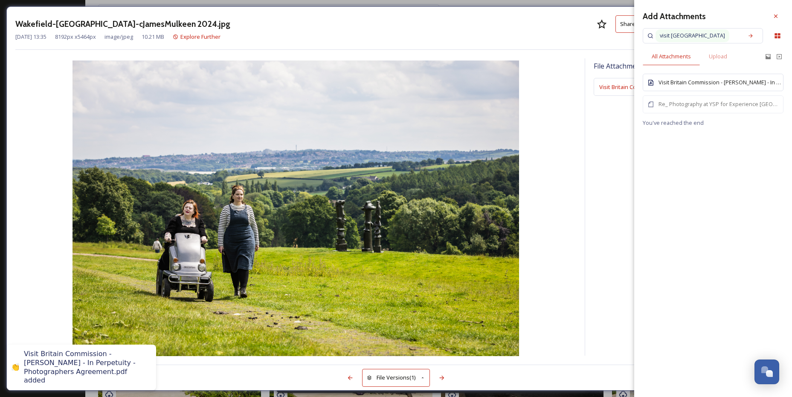
click at [690, 80] on div "Visit Britain Commission - [PERSON_NAME] - In Perpetuity - Photographers Agreem…" at bounding box center [719, 82] width 123 height 8
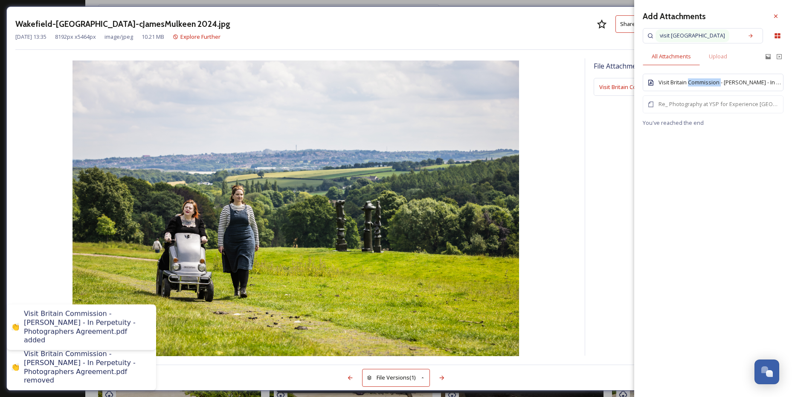
click at [690, 80] on div "Visit Britain Commission - [PERSON_NAME] - In Perpetuity - Photographers Agreem…" at bounding box center [719, 82] width 123 height 8
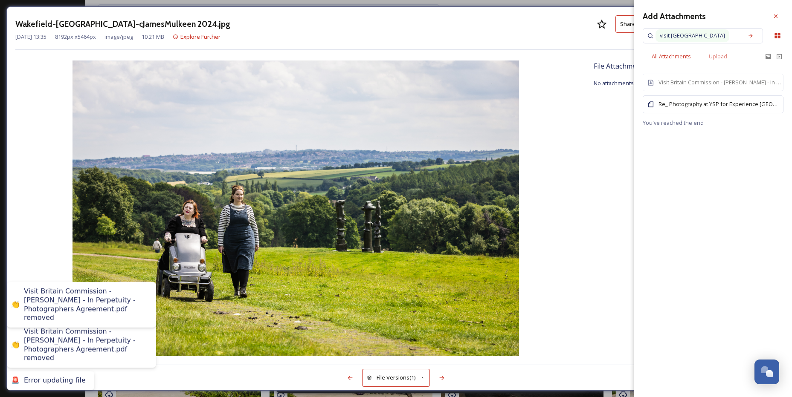
drag, startPoint x: 690, startPoint y: 80, endPoint x: 690, endPoint y: 108, distance: 28.1
click at [690, 108] on div "Re_ Photography at YSP for Experience [GEOGRAPHIC_DATA] Visit [GEOGRAPHIC_DATA]…" at bounding box center [719, 104] width 123 height 8
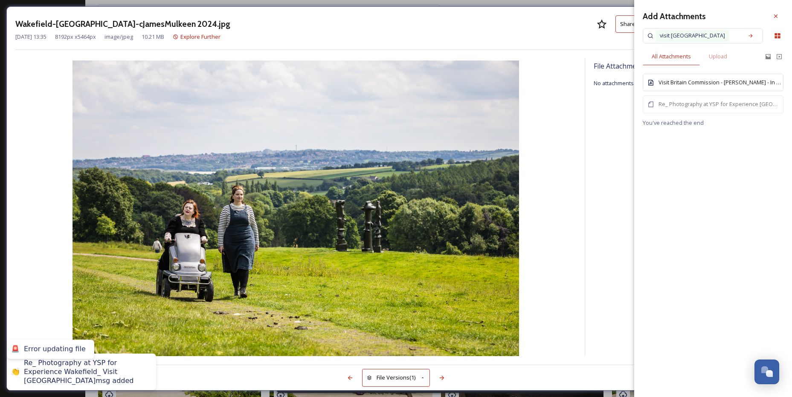
click at [689, 82] on div "Visit Britain Commission - [PERSON_NAME] - In Perpetuity - Photographers Agreem…" at bounding box center [719, 82] width 123 height 8
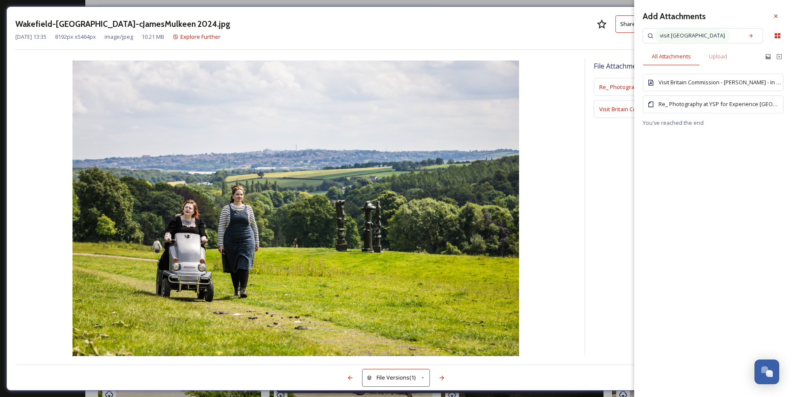
click at [690, 110] on div "Re_ Photography at YSP for Experience [GEOGRAPHIC_DATA] Visit [GEOGRAPHIC_DATA]…" at bounding box center [713, 104] width 141 height 17
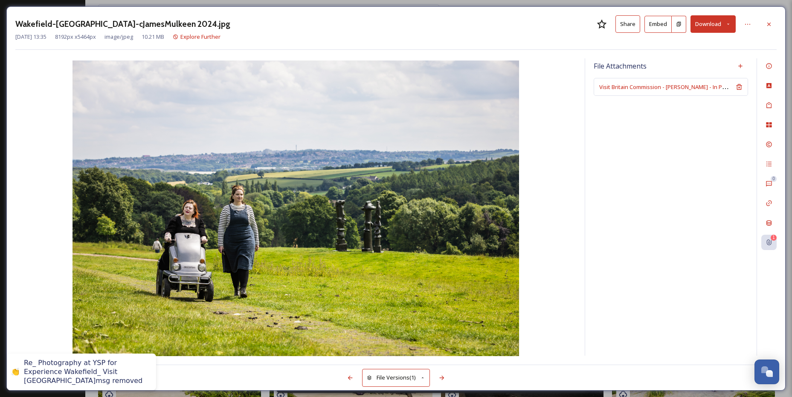
click at [622, 164] on div "File Attachments Visit Britain Commission - [PERSON_NAME] - In Perpetuity - Pho…" at bounding box center [670, 207] width 171 height 298
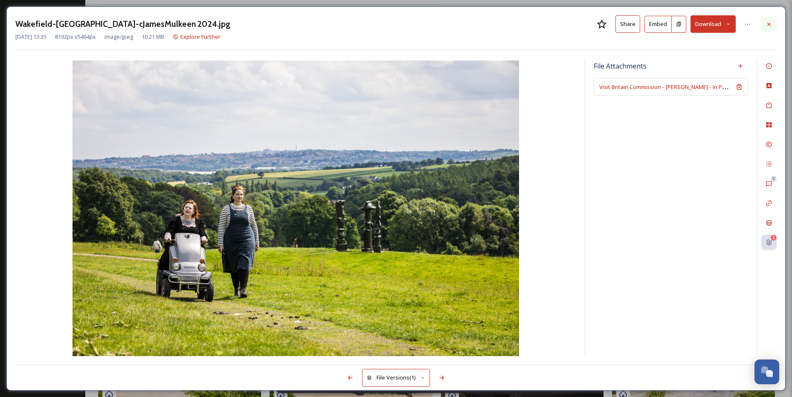
click at [767, 25] on icon at bounding box center [768, 24] width 7 height 7
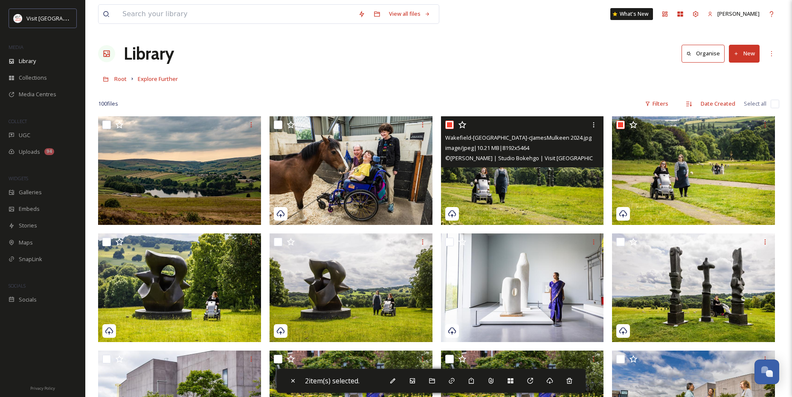
click at [532, 196] on img at bounding box center [522, 170] width 163 height 109
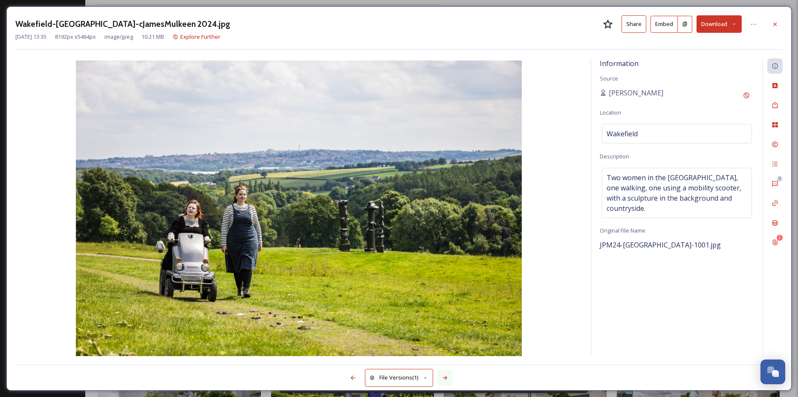
click at [447, 377] on icon at bounding box center [445, 378] width 5 height 4
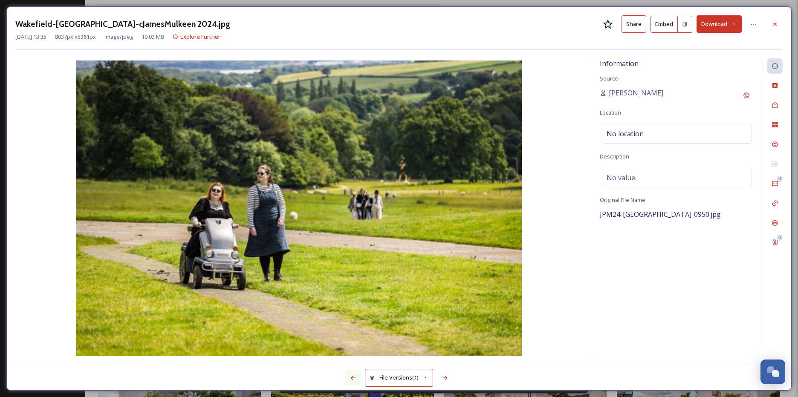
click at [348, 377] on div at bounding box center [352, 378] width 15 height 15
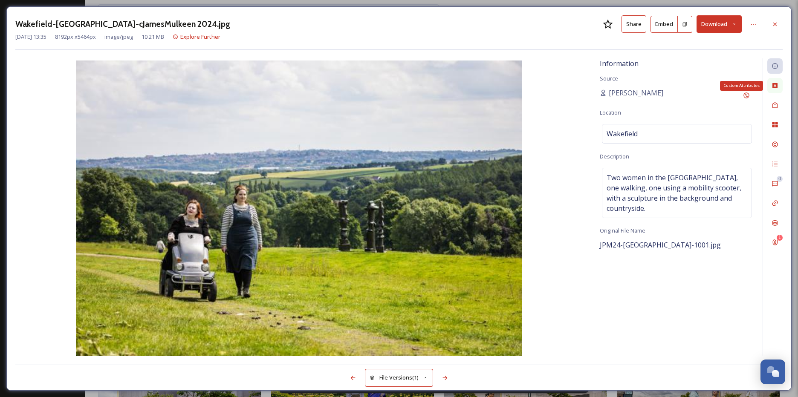
click at [775, 85] on icon at bounding box center [775, 85] width 5 height 5
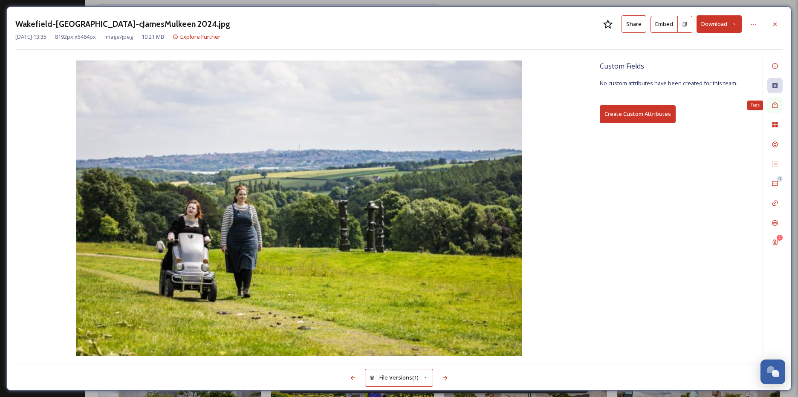
click at [776, 99] on div "Tags" at bounding box center [774, 105] width 15 height 15
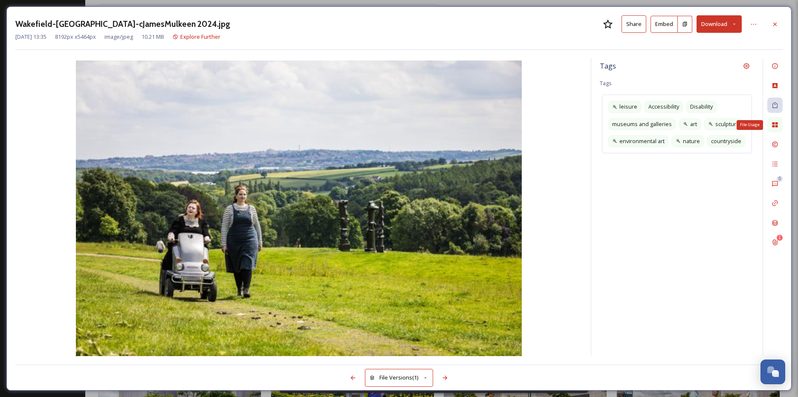
click at [779, 126] on div "File Usage" at bounding box center [774, 124] width 15 height 15
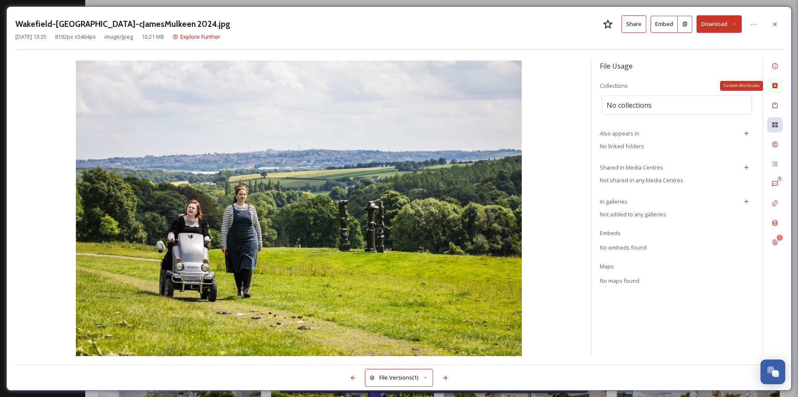
click at [776, 81] on div "Custom Attributes" at bounding box center [774, 85] width 15 height 15
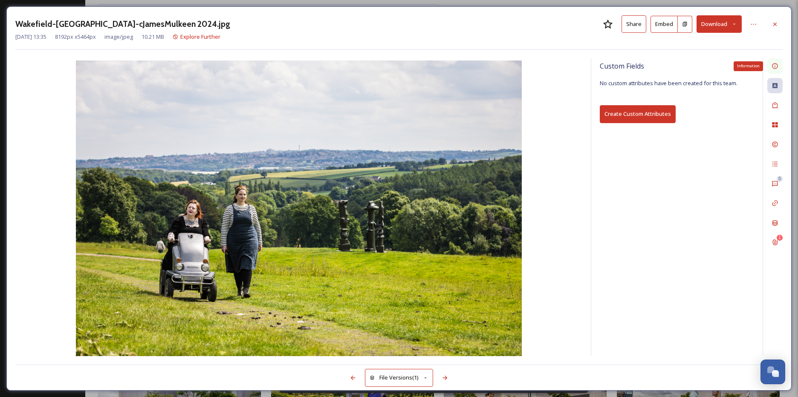
click at [775, 66] on icon at bounding box center [775, 67] width 6 height 6
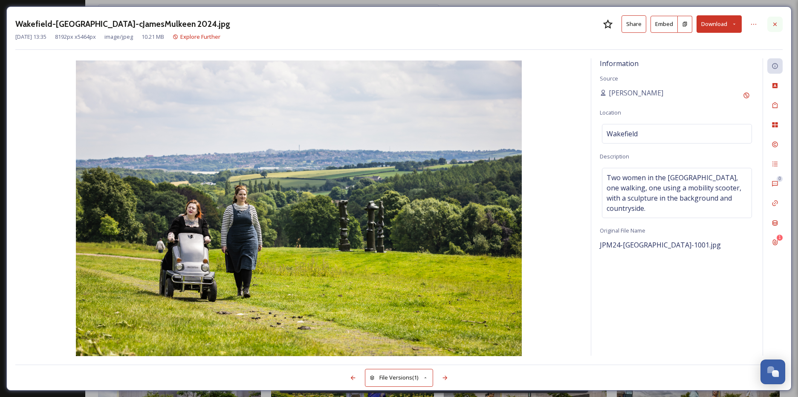
click at [774, 26] on icon at bounding box center [775, 24] width 7 height 7
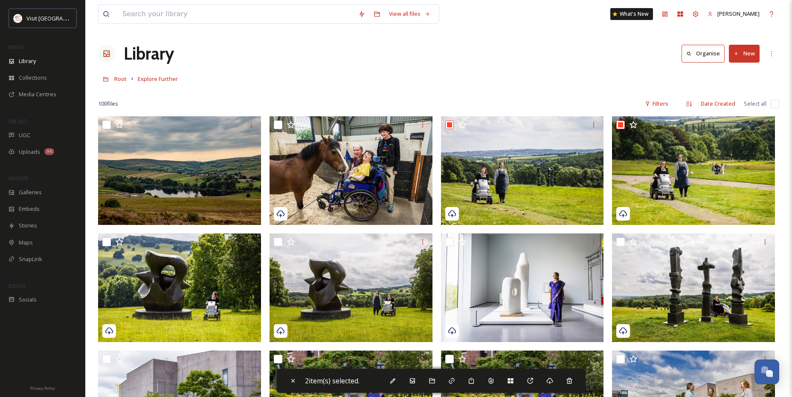
click at [567, 64] on div "Library Organise New" at bounding box center [438, 54] width 681 height 26
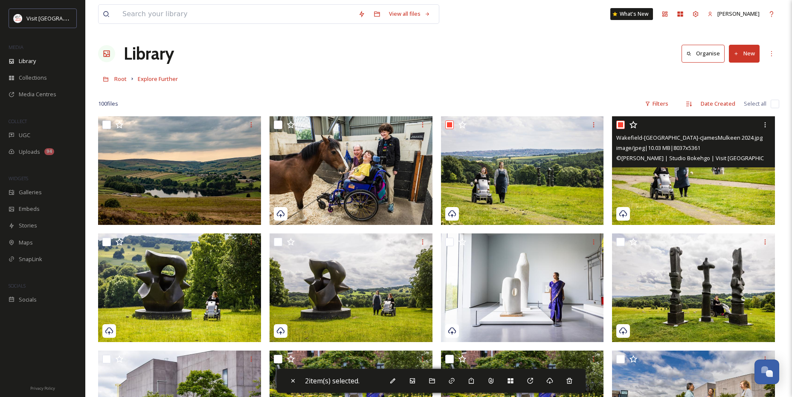
click at [622, 124] on input "checkbox" at bounding box center [620, 125] width 9 height 9
checkbox input "false"
click at [638, 180] on img at bounding box center [693, 170] width 163 height 109
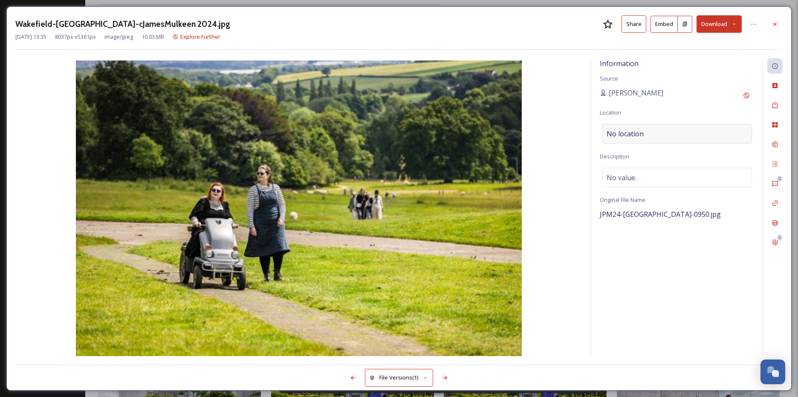
click at [644, 133] on div "No location" at bounding box center [677, 134] width 150 height 20
click at [644, 133] on input at bounding box center [676, 133] width 149 height 19
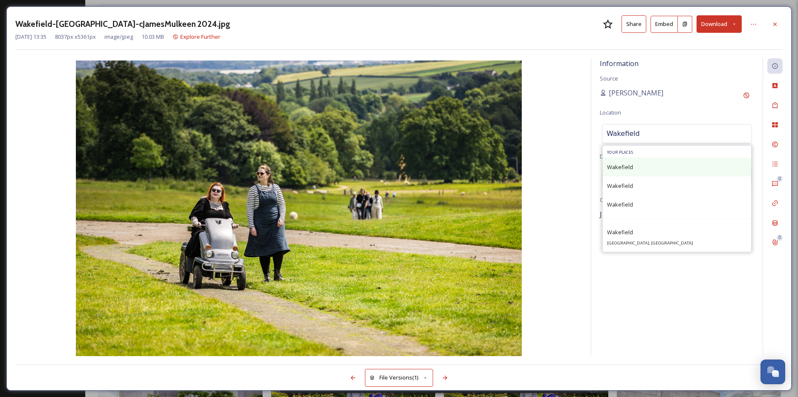
type input "Wakefield"
click at [616, 171] on div "Wakefield" at bounding box center [620, 167] width 26 height 10
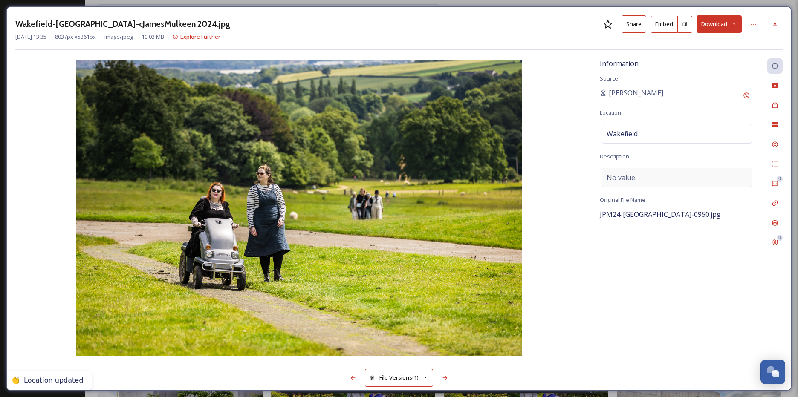
click at [646, 175] on div "No value." at bounding box center [677, 178] width 150 height 20
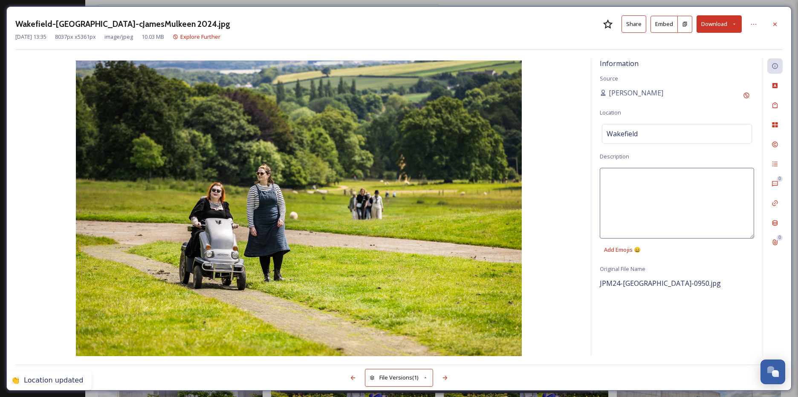
click at [644, 187] on textarea at bounding box center [677, 203] width 154 height 71
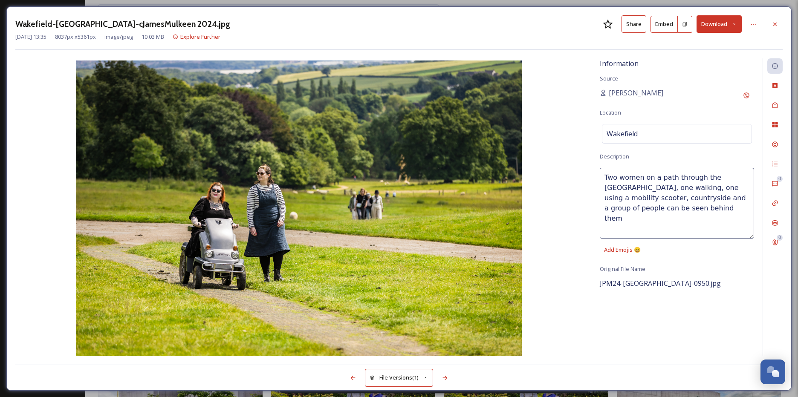
type textarea "Two women on a path through the [GEOGRAPHIC_DATA], one walking, one using a mob…"
click at [770, 102] on div "Tags" at bounding box center [774, 105] width 15 height 15
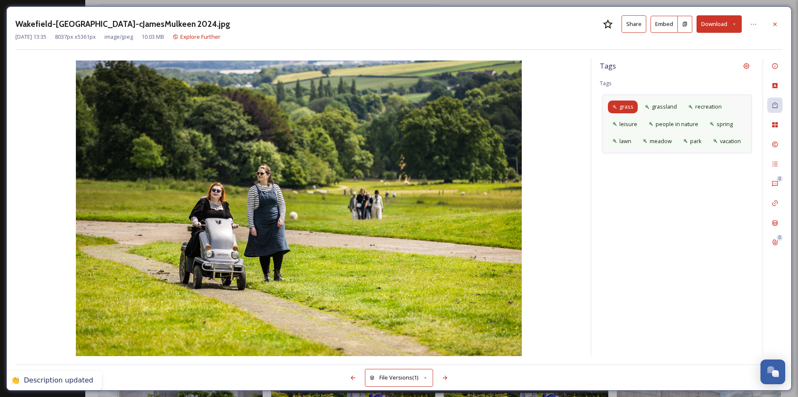
click at [616, 108] on icon at bounding box center [615, 107] width 4 height 4
click at [632, 105] on icon at bounding box center [631, 107] width 7 height 7
click at [632, 105] on span "grassland" at bounding box center [624, 107] width 25 height 8
click at [640, 106] on icon at bounding box center [643, 107] width 7 height 7
click at [642, 106] on icon at bounding box center [644, 107] width 7 height 7
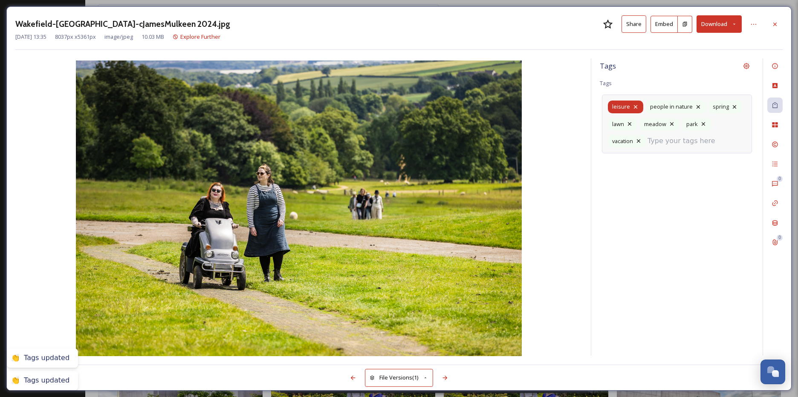
click at [642, 106] on div "leisure" at bounding box center [625, 107] width 35 height 12
click at [638, 108] on icon at bounding box center [635, 107] width 7 height 7
click at [636, 105] on div "leisure" at bounding box center [625, 107] width 35 height 12
click at [660, 106] on icon at bounding box center [660, 107] width 7 height 7
click at [663, 106] on icon at bounding box center [666, 107] width 7 height 7
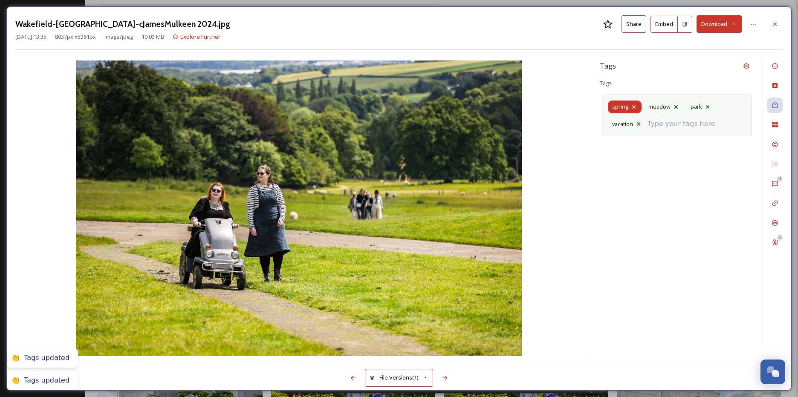
click at [634, 104] on icon at bounding box center [634, 107] width 7 height 7
click at [639, 106] on icon at bounding box center [640, 107] width 7 height 7
click at [675, 105] on div "vacation" at bounding box center [659, 107] width 38 height 12
click at [669, 106] on icon at bounding box center [670, 106] width 3 height 3
click at [663, 125] on div "Tags Tags park" at bounding box center [676, 207] width 171 height 298
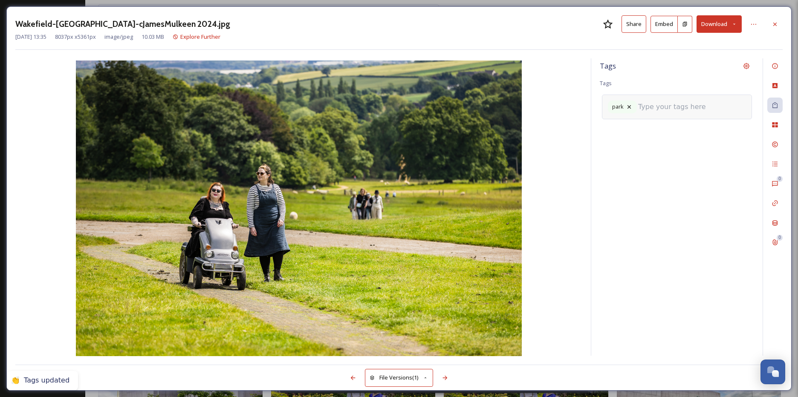
click at [664, 108] on input at bounding box center [680, 107] width 85 height 10
type input "museums"
click at [677, 146] on div "museums and galleries" at bounding box center [677, 146] width 148 height 17
click at [678, 119] on input at bounding box center [649, 122] width 85 height 10
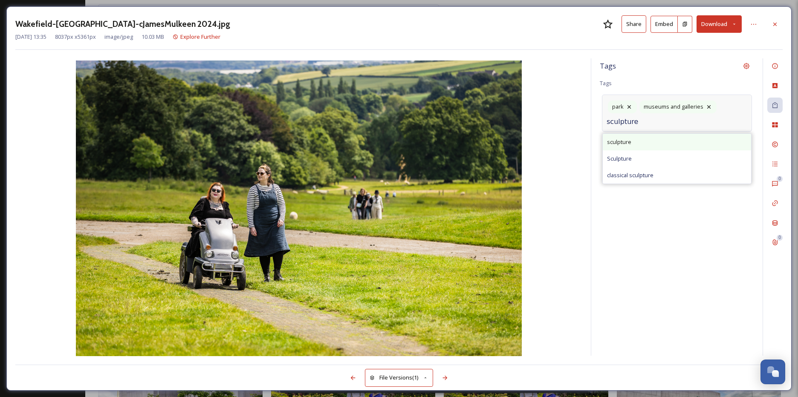
type input "sculpture"
click at [671, 139] on div "sculpture" at bounding box center [677, 142] width 148 height 17
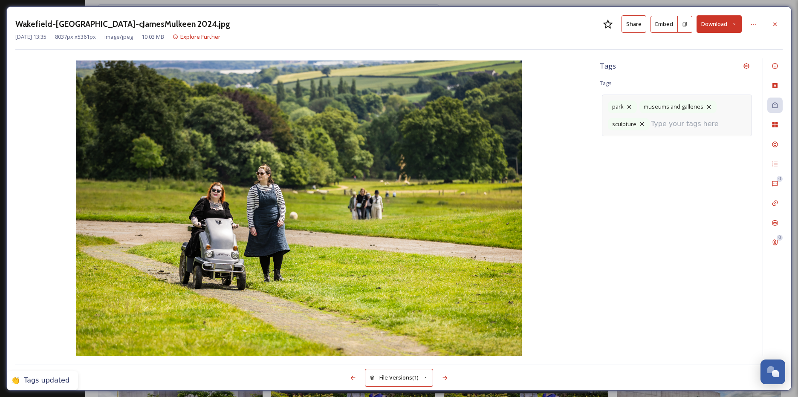
click at [672, 126] on input at bounding box center [693, 124] width 85 height 10
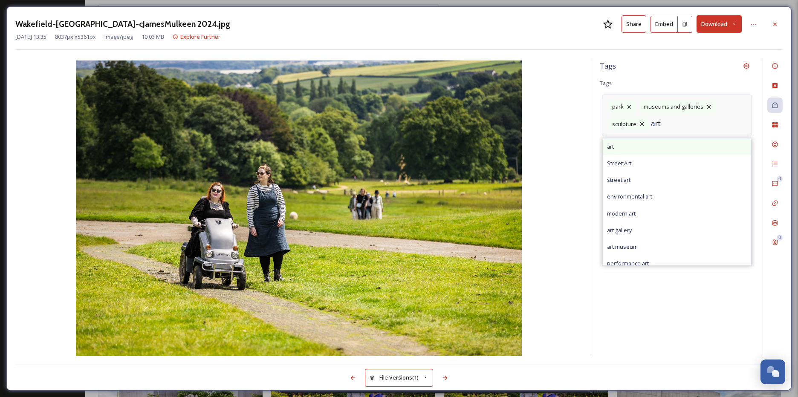
type input "art"
click at [655, 148] on div "art" at bounding box center [677, 147] width 148 height 17
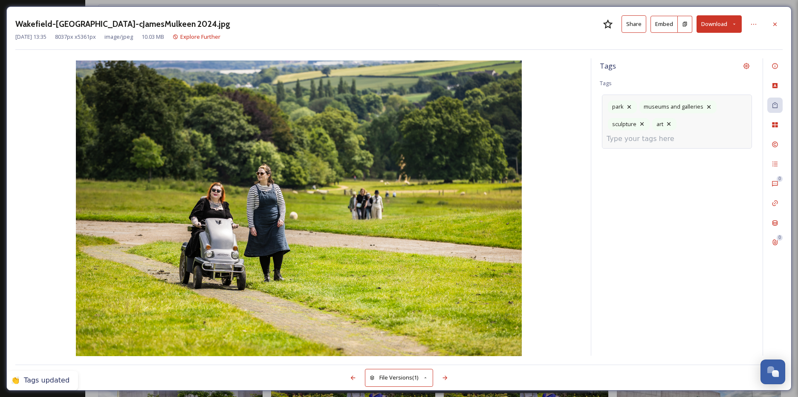
click at [710, 117] on div "park museums and galleries sculpture art" at bounding box center [677, 122] width 150 height 54
drag, startPoint x: 705, startPoint y: 130, endPoint x: 673, endPoint y: 141, distance: 33.4
click at [703, 130] on div "park museums and galleries sculpture art" at bounding box center [677, 122] width 150 height 54
click at [673, 141] on input at bounding box center [649, 139] width 85 height 10
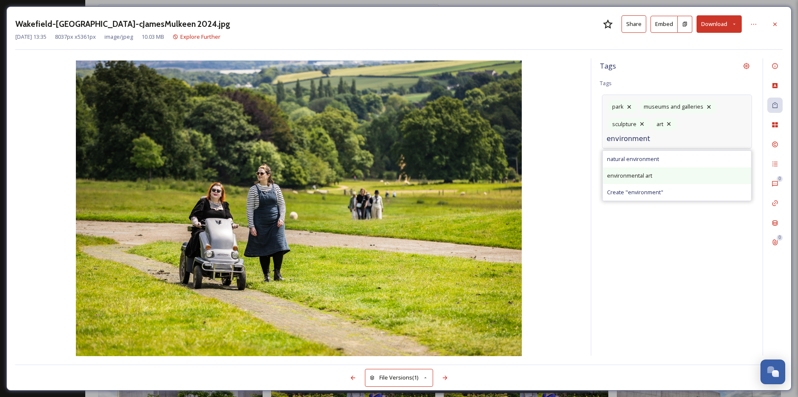
type input "environment"
click at [630, 178] on span "environmental art" at bounding box center [629, 176] width 45 height 8
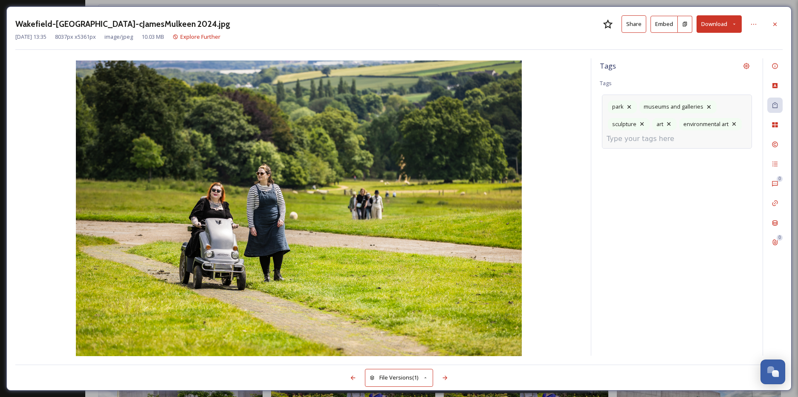
click at [655, 137] on input at bounding box center [649, 139] width 85 height 10
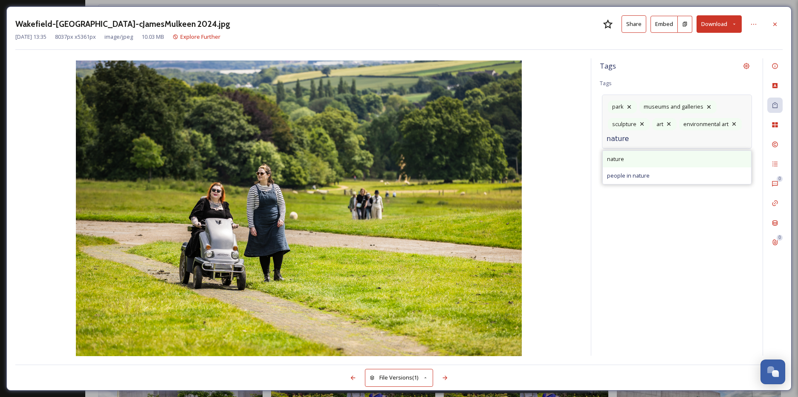
type input "nature"
click at [647, 159] on div "nature" at bounding box center [677, 159] width 148 height 17
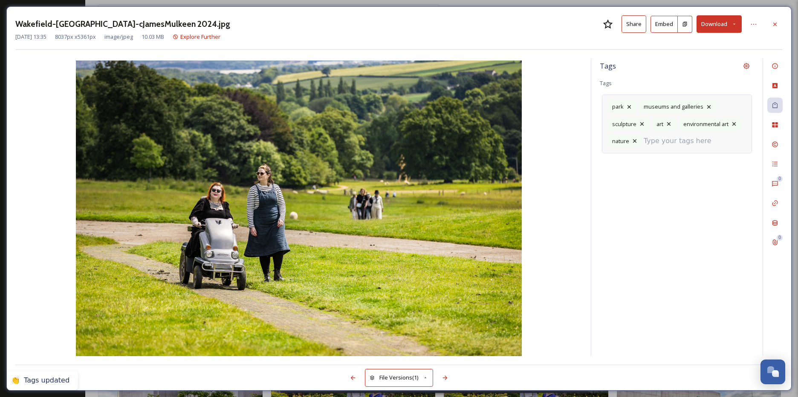
click at [682, 144] on input at bounding box center [686, 141] width 85 height 10
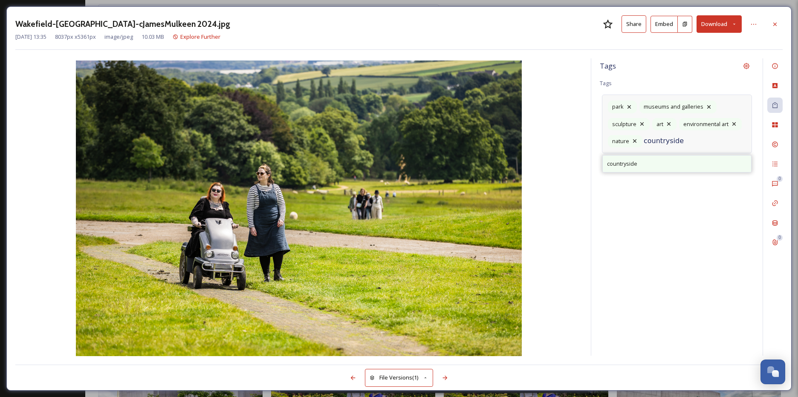
type input "countryside"
click at [680, 167] on div "countryside" at bounding box center [677, 164] width 148 height 17
click at [624, 157] on input at bounding box center [649, 156] width 85 height 10
type input "leisure"
click at [628, 175] on div "leisure" at bounding box center [677, 176] width 148 height 17
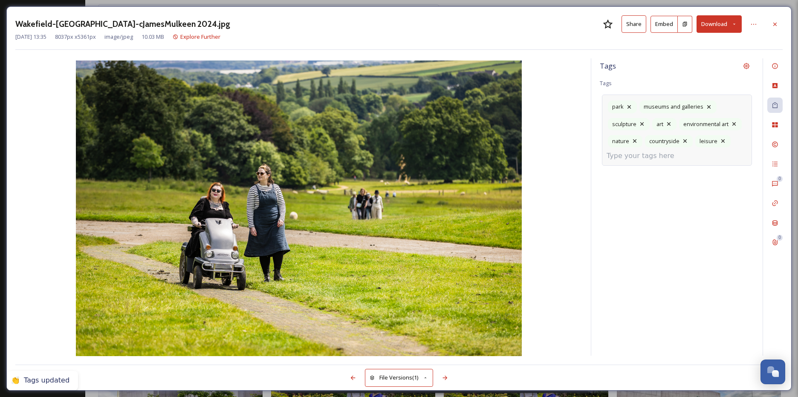
click at [648, 159] on input at bounding box center [649, 156] width 85 height 10
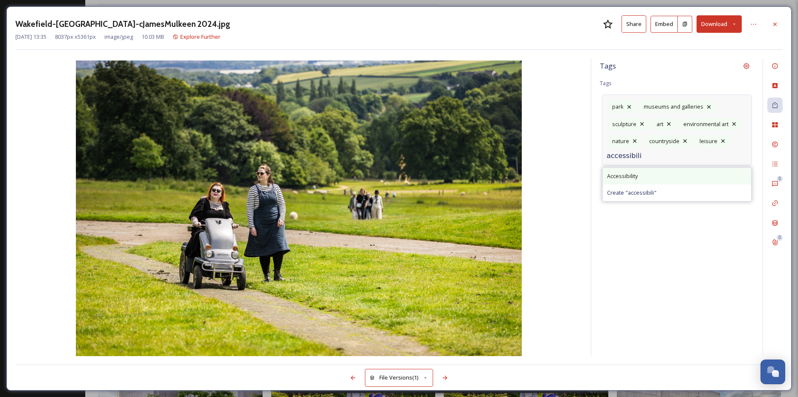
type input "accessibili"
click at [708, 178] on div "Accessibility" at bounding box center [677, 176] width 148 height 17
click at [705, 156] on input at bounding box center [699, 158] width 85 height 10
type input "disability"
click at [676, 179] on div "Disability" at bounding box center [677, 181] width 148 height 17
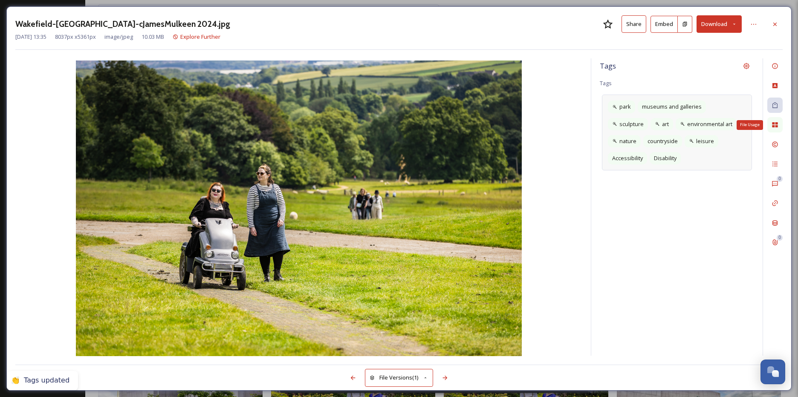
click at [773, 126] on icon at bounding box center [775, 124] width 6 height 5
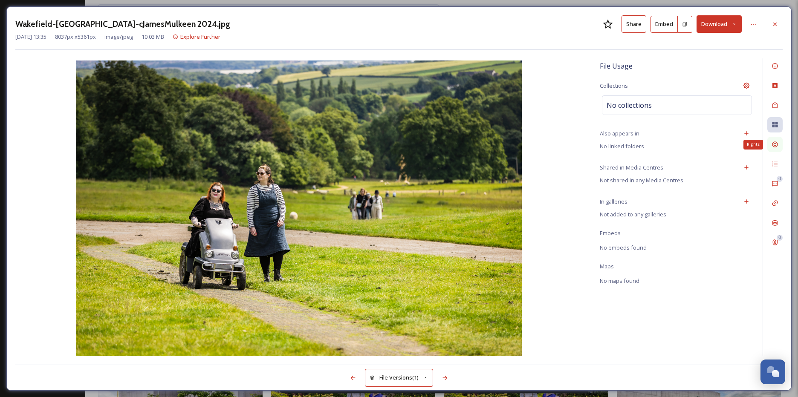
click at [780, 142] on div "Rights" at bounding box center [774, 144] width 15 height 15
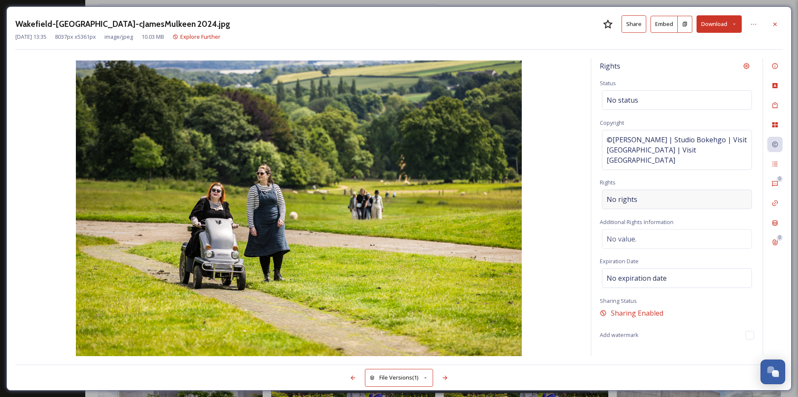
click at [661, 190] on div "No rights" at bounding box center [677, 200] width 150 height 20
click at [648, 192] on input at bounding box center [652, 201] width 94 height 19
paste input "Please credit [GEOGRAPHIC_DATA] and the photographer. Please note that various …"
drag, startPoint x: 702, startPoint y: 194, endPoint x: 608, endPoint y: 194, distance: 94.7
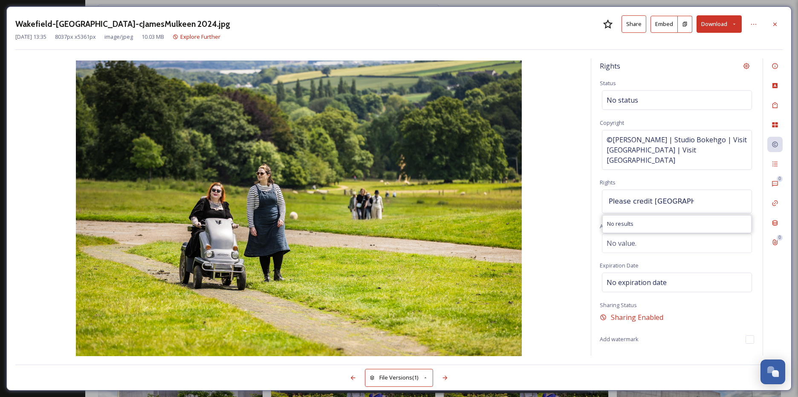
click at [608, 194] on div "Please credit [GEOGRAPHIC_DATA] and the photographer. Please note that various …" at bounding box center [677, 202] width 150 height 24
type input "e Park and the photographer. Please note that various release forms apply to th…"
click at [667, 196] on input "e Park and the photographer. Please note that various release forms apply to th…" at bounding box center [652, 201] width 94 height 19
click at [666, 195] on input "e Park and the photographer. Please note that various release forms apply to th…" at bounding box center [652, 201] width 94 height 19
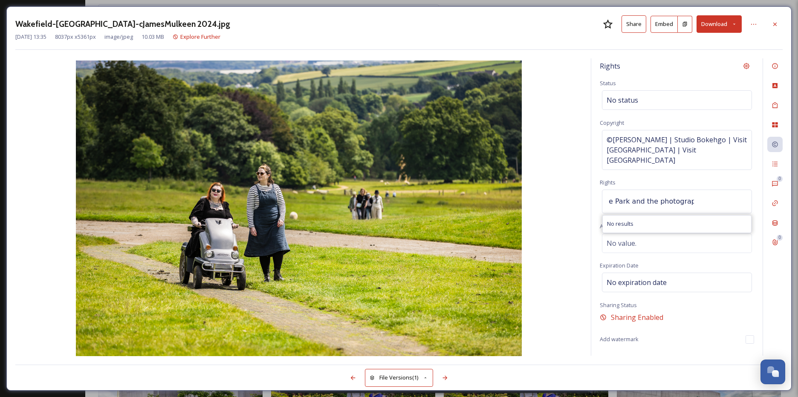
click at [666, 195] on input "e Park and the photographer. Please note that various release forms apply to th…" at bounding box center [652, 201] width 94 height 19
click at [646, 194] on input at bounding box center [652, 201] width 94 height 19
click at [594, 369] on div "File Versions (1)" at bounding box center [398, 373] width 767 height 17
click at [660, 193] on div "No rights" at bounding box center [677, 200] width 150 height 20
click at [662, 193] on input at bounding box center [652, 201] width 94 height 19
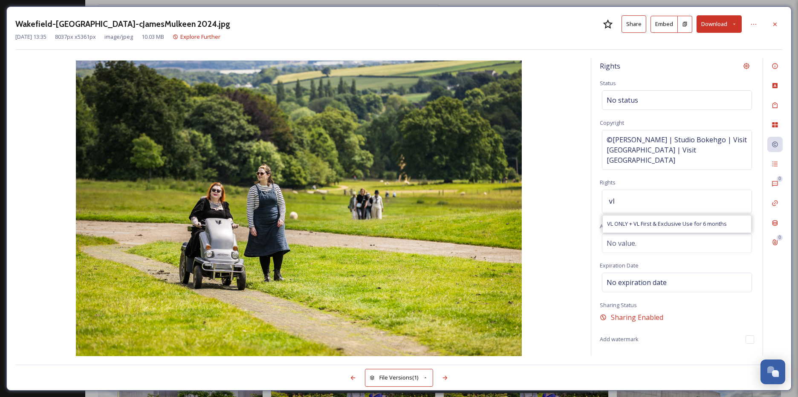
click at [651, 192] on input "vl" at bounding box center [652, 201] width 94 height 19
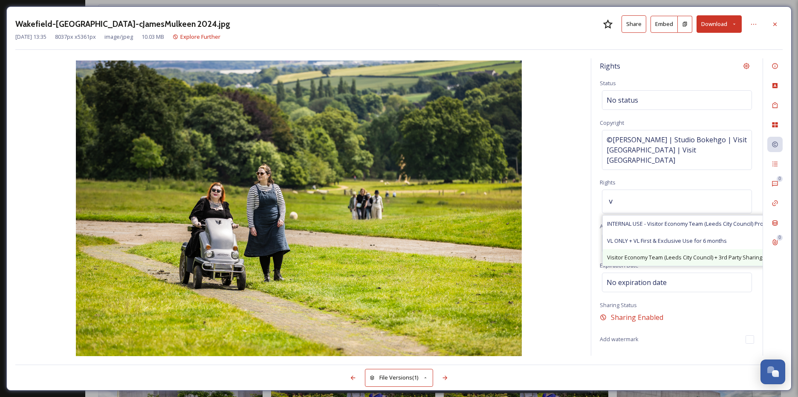
type input "v"
click at [646, 254] on span "Visitor Economy Team (Leeds City Council) + 3rd Party Sharing, Attribution Appr…" at bounding box center [715, 258] width 217 height 8
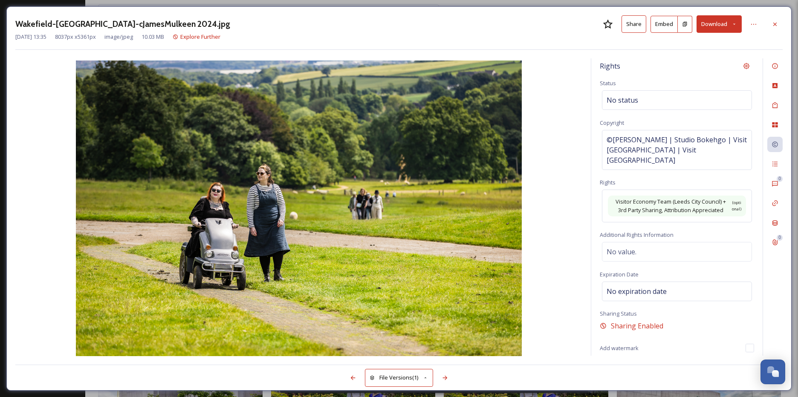
click at [628, 253] on div "Rights Status No status Copyright ©[PERSON_NAME] | Studio Bokehgo | Visit [GEOG…" at bounding box center [676, 207] width 171 height 298
click at [632, 247] on span "No value." at bounding box center [622, 252] width 30 height 10
click at [632, 242] on textarea at bounding box center [677, 277] width 154 height 71
paste textarea "Please credit [GEOGRAPHIC_DATA] and the photographer. Please note that various …"
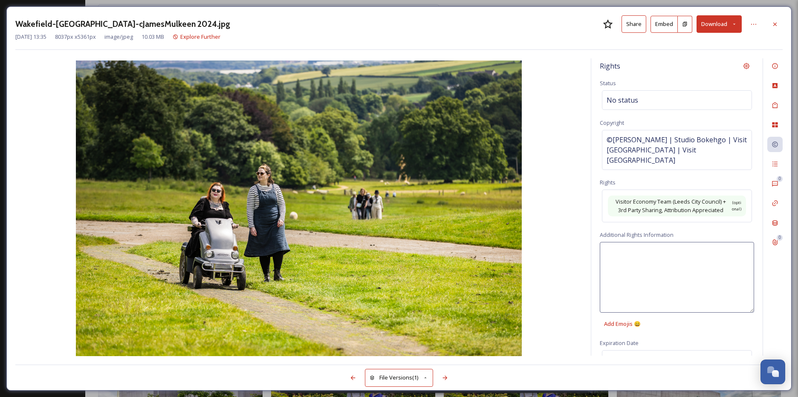
type textarea "Please credit [GEOGRAPHIC_DATA] and the photographer. Please note that various …"
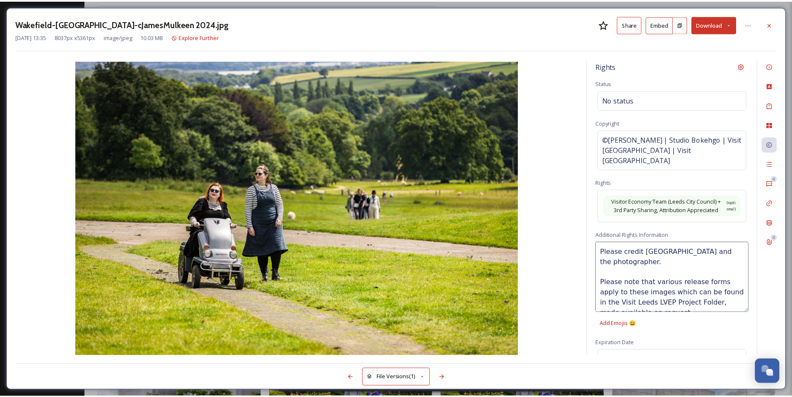
scroll to position [6, 0]
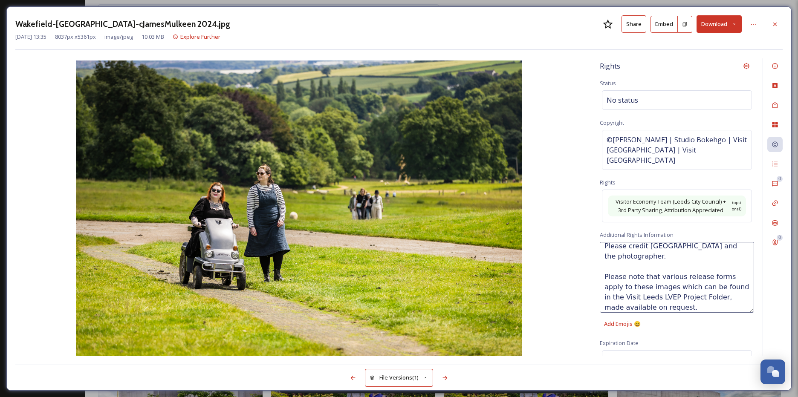
click at [663, 330] on div "Rights Status No status Copyright ©[PERSON_NAME] | Studio Bokehgo | Visit [GEOG…" at bounding box center [676, 207] width 171 height 298
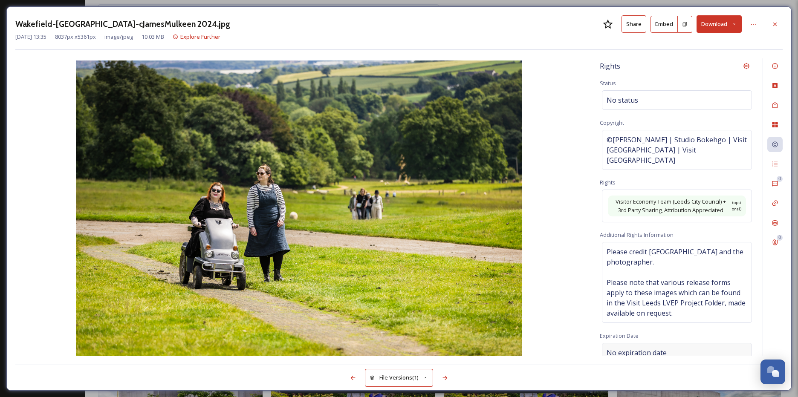
click at [656, 348] on span "No expiration date" at bounding box center [637, 353] width 60 height 10
click at [656, 343] on input "text" at bounding box center [644, 352] width 85 height 19
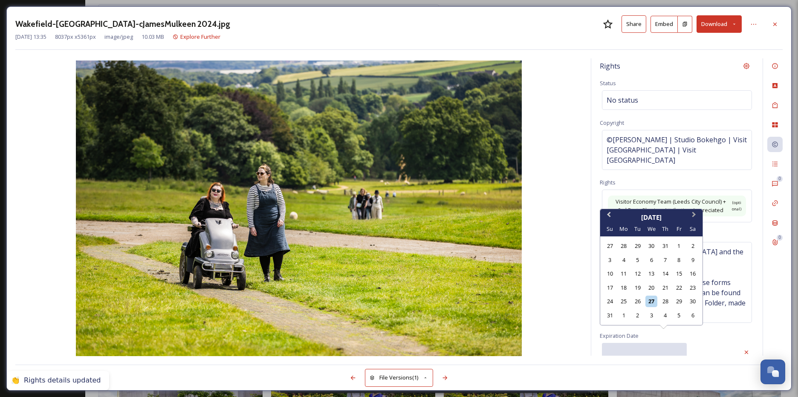
click at [697, 214] on button "Next Month" at bounding box center [695, 217] width 14 height 14
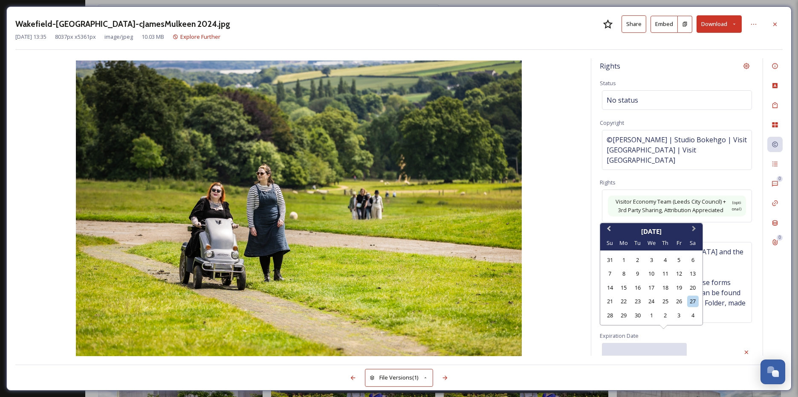
click at [694, 229] on span "Next Month" at bounding box center [694, 230] width 0 height 13
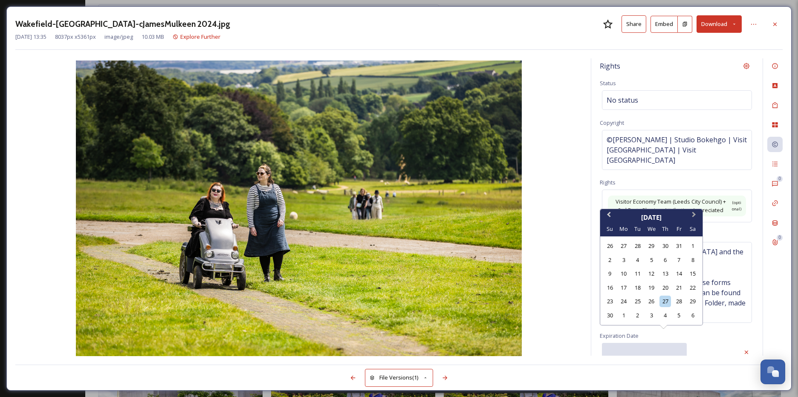
click at [698, 212] on button "Next Month" at bounding box center [695, 217] width 14 height 14
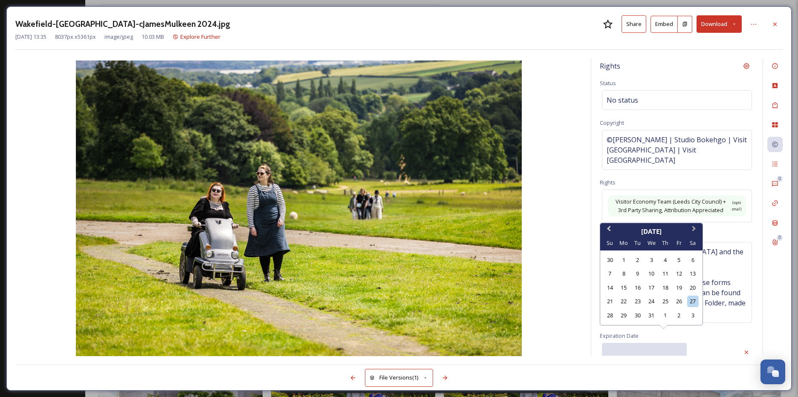
click at [695, 226] on button "Next Month" at bounding box center [695, 231] width 14 height 14
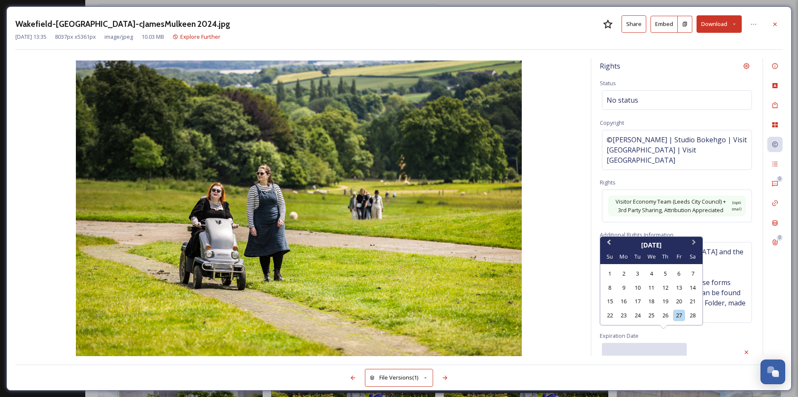
click at [695, 240] on button "Next Month" at bounding box center [695, 245] width 14 height 14
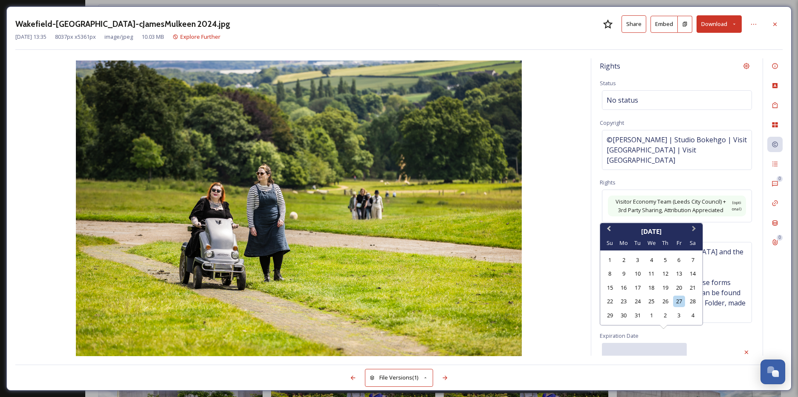
click at [696, 230] on button "Next Month" at bounding box center [695, 231] width 14 height 14
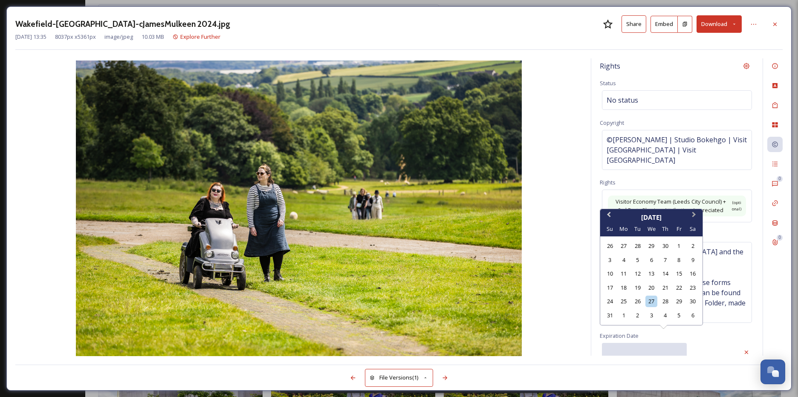
click at [699, 213] on button "Next Month" at bounding box center [695, 217] width 14 height 14
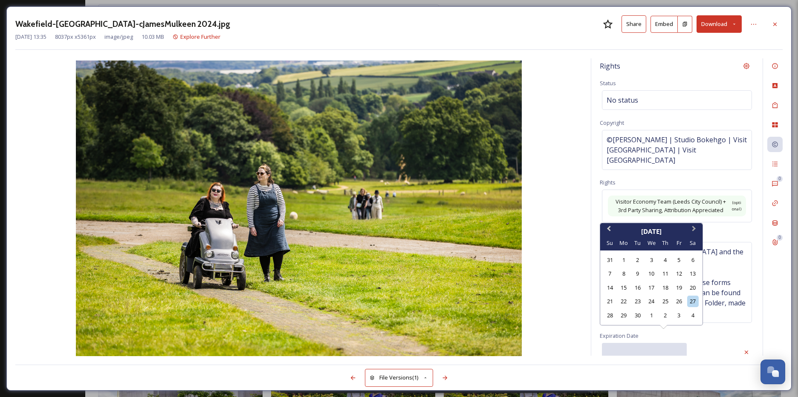
click at [694, 229] on span "Next Month" at bounding box center [694, 230] width 0 height 13
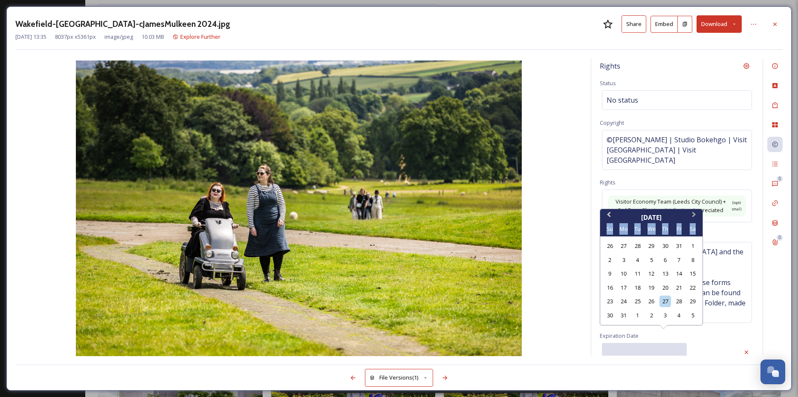
click at [693, 229] on div "Sa" at bounding box center [693, 229] width 12 height 12
drag, startPoint x: 693, startPoint y: 229, endPoint x: 696, endPoint y: 215, distance: 13.9
click at [694, 215] on span "Next Month" at bounding box center [694, 216] width 0 height 13
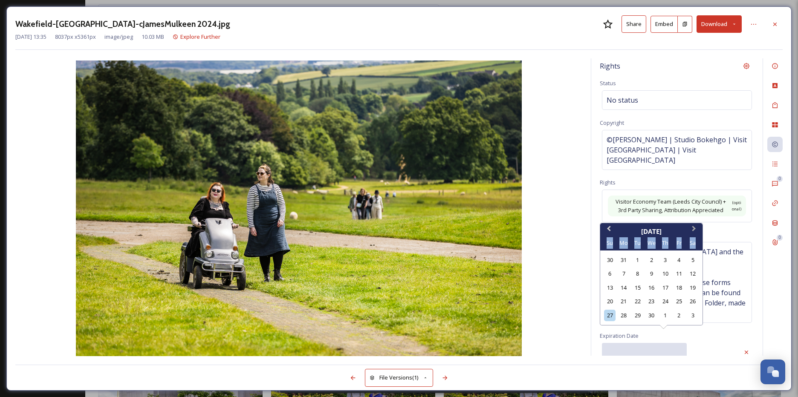
click at [697, 229] on button "Next Month" at bounding box center [695, 231] width 14 height 14
click at [694, 226] on button "Next Month" at bounding box center [695, 231] width 14 height 14
click at [694, 229] on span "Next Month" at bounding box center [694, 230] width 0 height 13
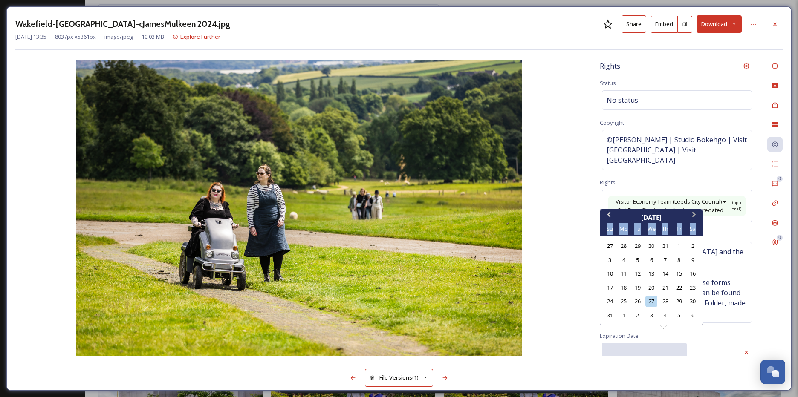
click at [694, 220] on button "Next Month" at bounding box center [695, 217] width 14 height 14
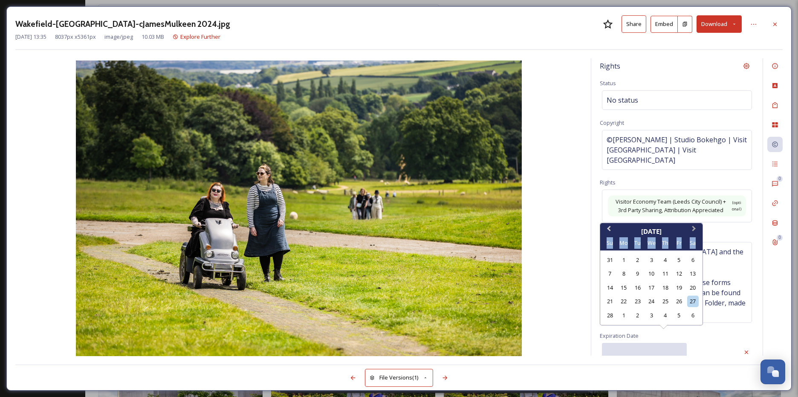
click at [694, 227] on span "Next Month" at bounding box center [694, 230] width 0 height 13
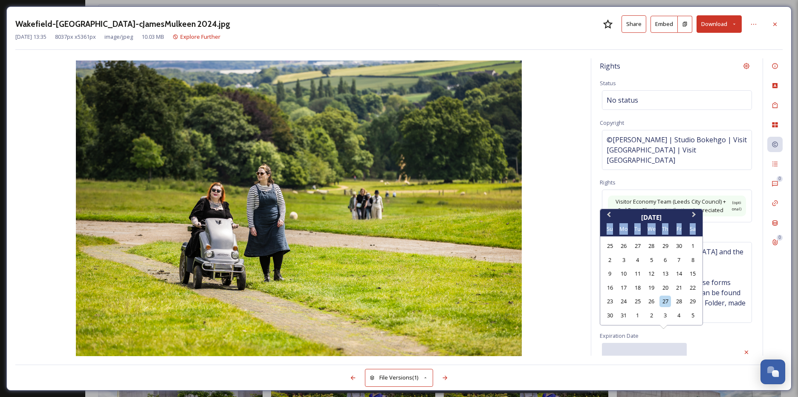
click at [694, 215] on span "Next Month" at bounding box center [694, 216] width 0 height 13
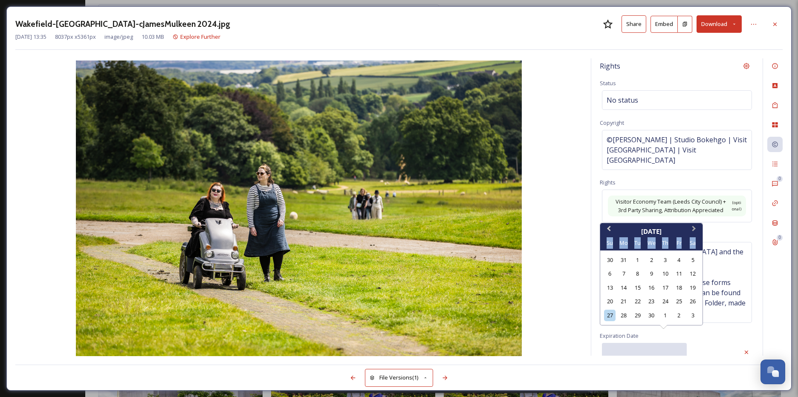
click at [690, 233] on button "Next Month" at bounding box center [695, 231] width 14 height 14
click at [694, 229] on span "Next Month" at bounding box center [694, 230] width 0 height 13
click at [663, 317] on div "30" at bounding box center [666, 316] width 12 height 12
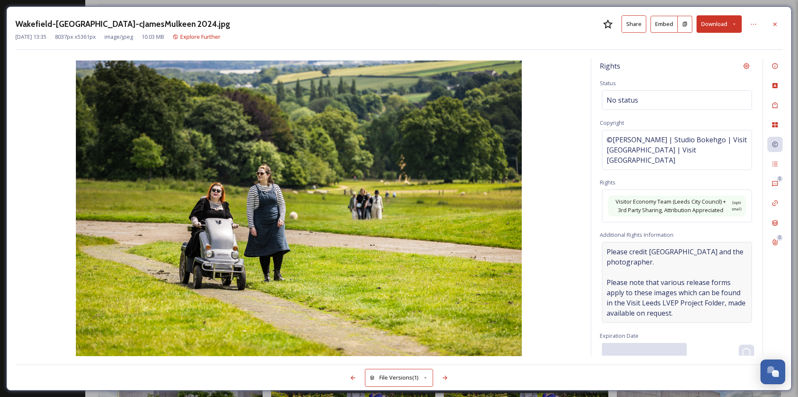
type input "[DATE]"
click at [779, 167] on div "Activity" at bounding box center [774, 163] width 15 height 15
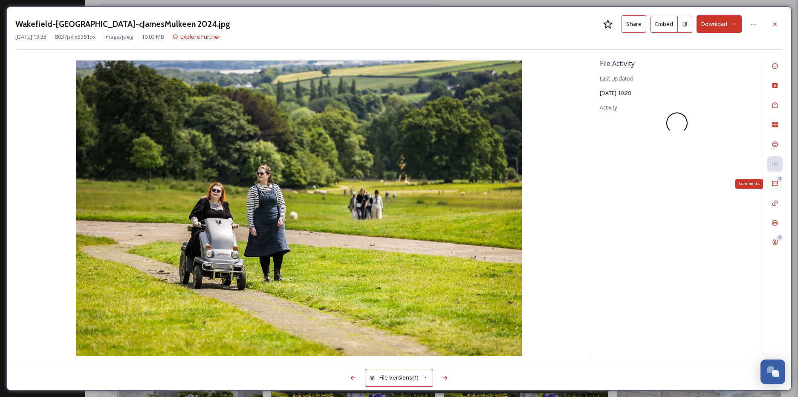
click at [773, 185] on icon at bounding box center [775, 183] width 7 height 7
click at [775, 240] on icon at bounding box center [775, 243] width 5 height 6
click at [747, 66] on icon at bounding box center [746, 66] width 7 height 7
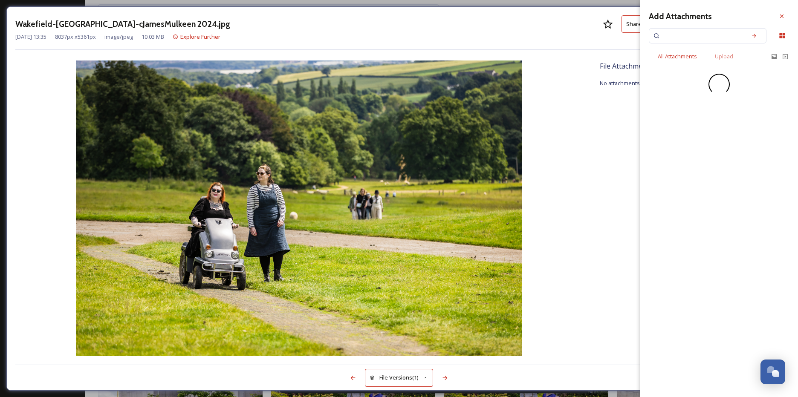
click at [698, 37] on input at bounding box center [702, 35] width 81 height 19
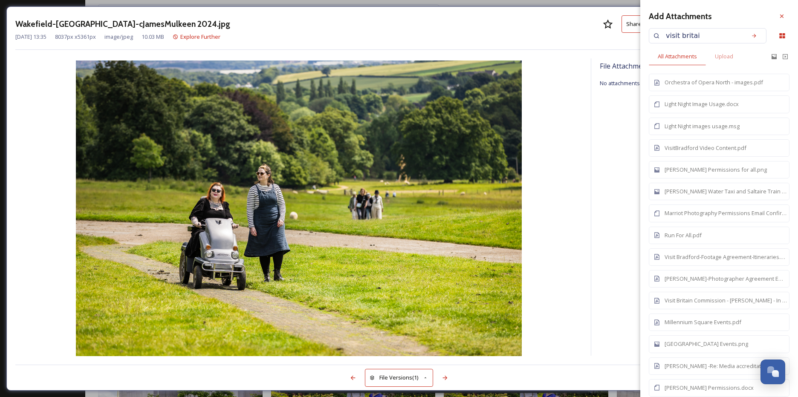
type input "visit [GEOGRAPHIC_DATA]"
click at [754, 35] on icon at bounding box center [757, 36] width 6 height 6
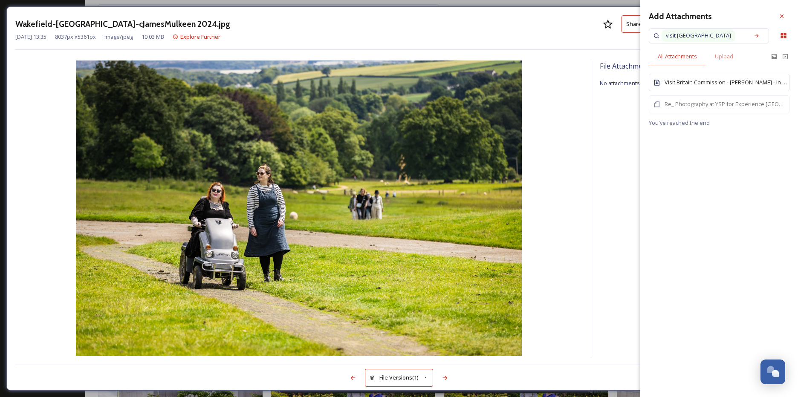
click at [741, 87] on div "Visit Britain Commission - [PERSON_NAME] - In Perpetuity - Photographers Agreem…" at bounding box center [726, 82] width 123 height 8
click at [589, 162] on div "File Attachments Visit Britain Commission - [PERSON_NAME] - In Perpetuity - Pho…" at bounding box center [398, 207] width 767 height 298
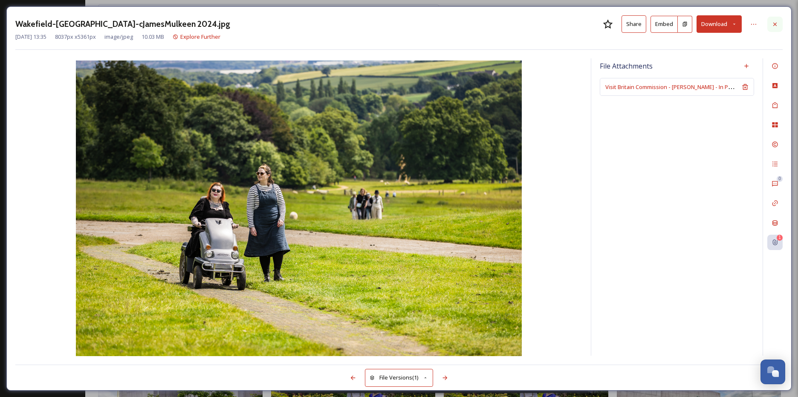
click at [774, 26] on icon at bounding box center [775, 24] width 7 height 7
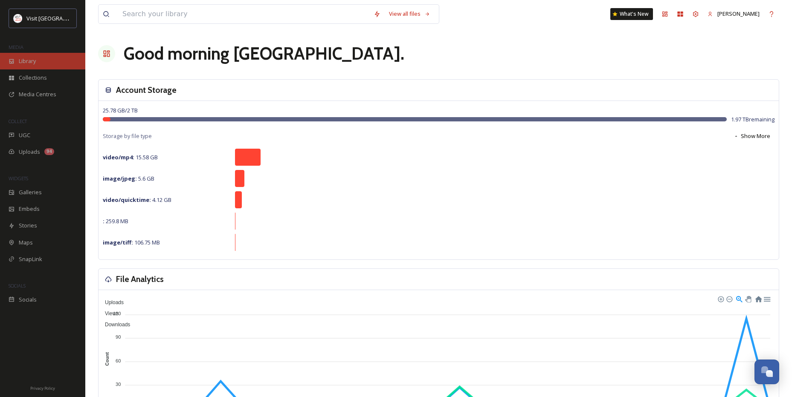
click at [48, 58] on div "Library" at bounding box center [42, 61] width 85 height 17
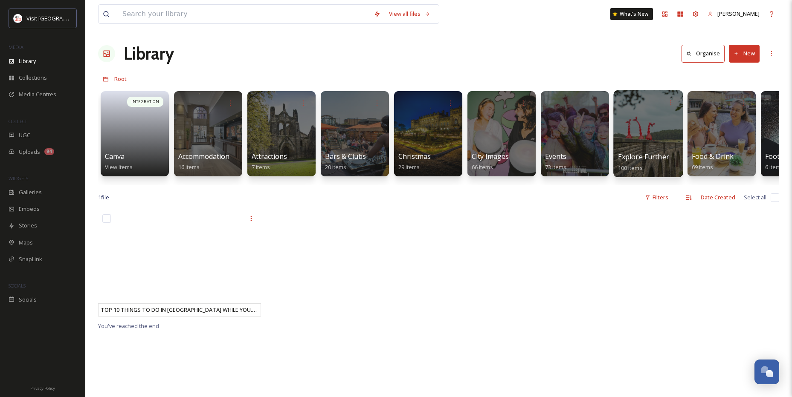
click at [646, 118] on div at bounding box center [647, 133] width 69 height 87
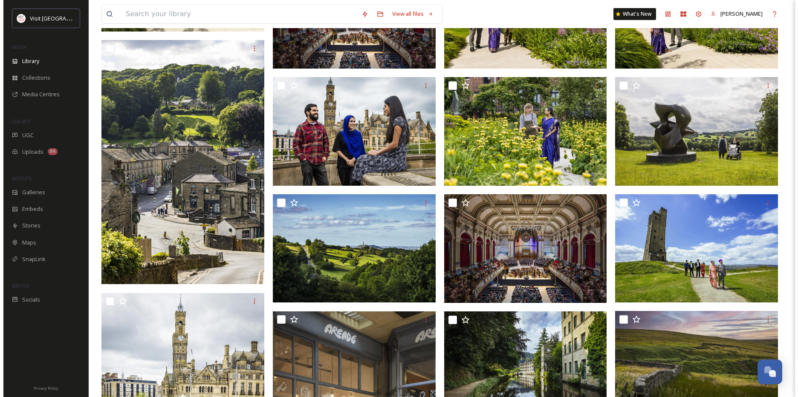
scroll to position [2802, 0]
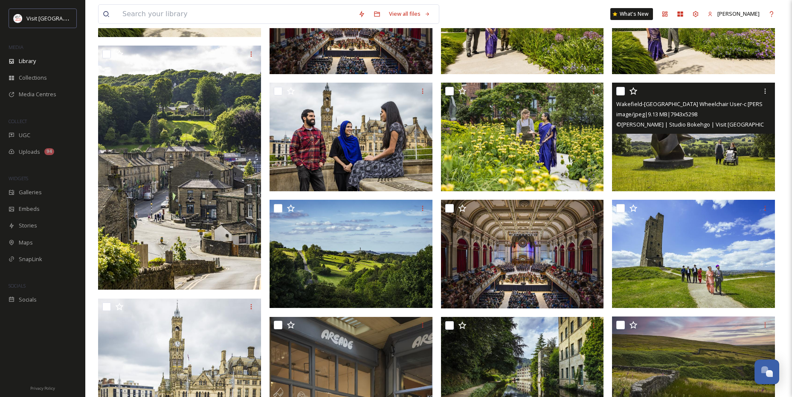
click at [733, 153] on img at bounding box center [693, 137] width 163 height 109
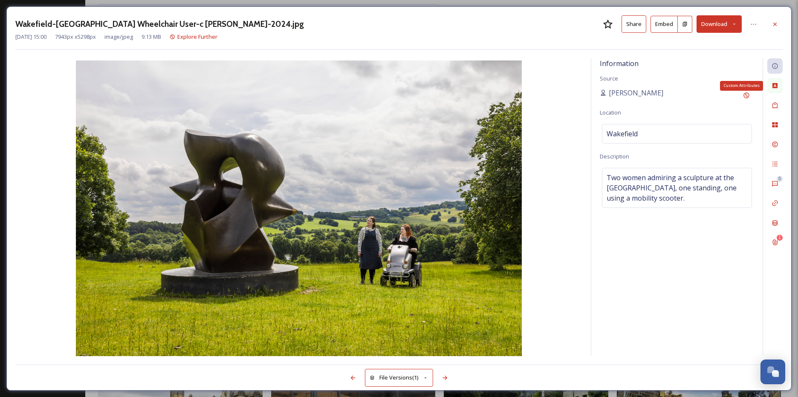
click at [774, 87] on icon at bounding box center [775, 85] width 7 height 7
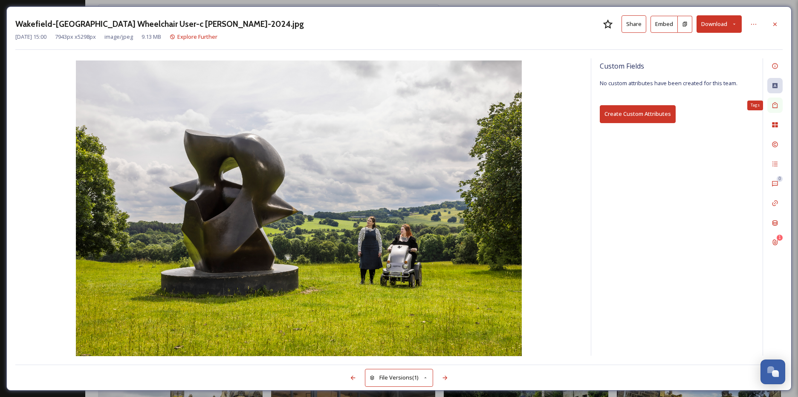
click at [781, 106] on div "Tags" at bounding box center [774, 105] width 15 height 15
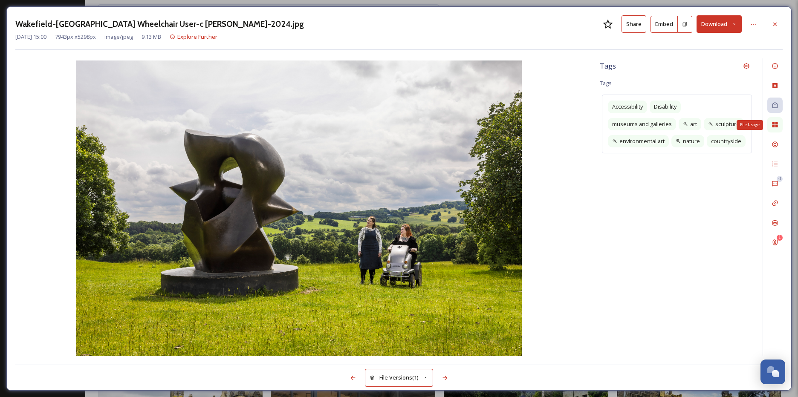
click at [774, 124] on icon at bounding box center [775, 124] width 6 height 5
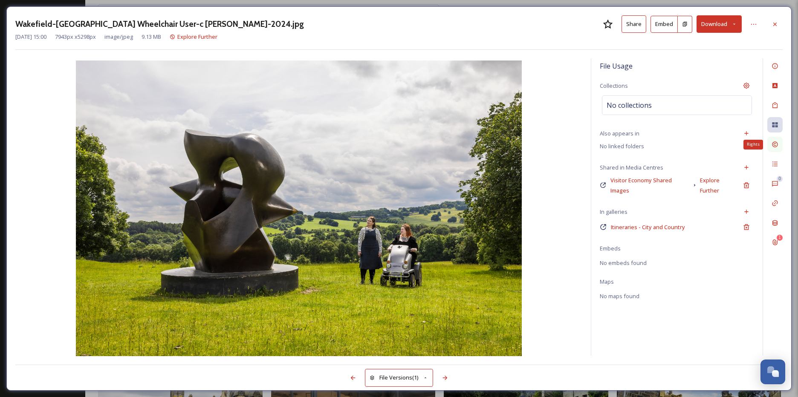
click at [775, 144] on icon at bounding box center [775, 144] width 7 height 7
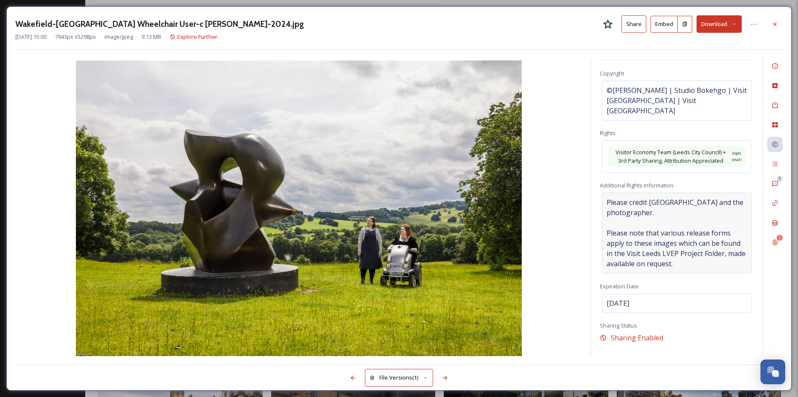
scroll to position [50, 0]
click at [661, 225] on span "Please credit [GEOGRAPHIC_DATA] and the photographer. Please note that various …" at bounding box center [677, 233] width 141 height 72
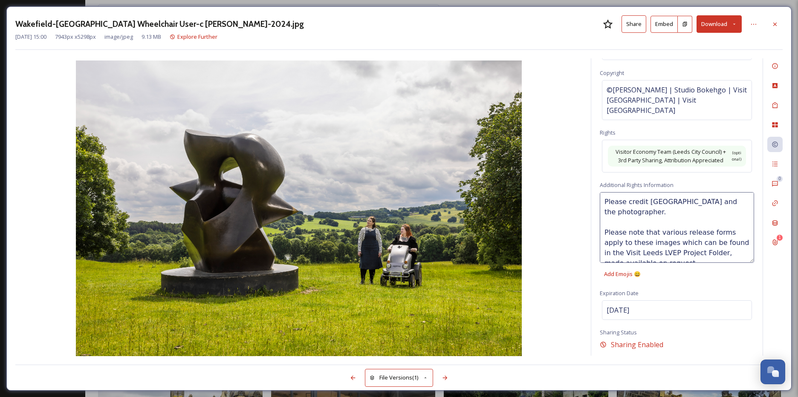
click at [661, 225] on textarea "Please credit [GEOGRAPHIC_DATA] and the photographer. Please note that various …" at bounding box center [677, 227] width 154 height 71
click at [689, 225] on textarea "Please credit [GEOGRAPHIC_DATA] and the photographer. Please note that various …" at bounding box center [677, 227] width 154 height 71
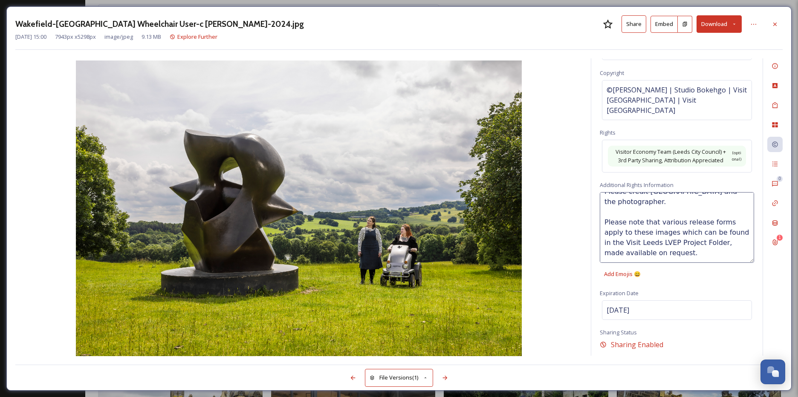
drag, startPoint x: 602, startPoint y: 192, endPoint x: 712, endPoint y: 255, distance: 127.0
click at [712, 255] on textarea "Please credit [GEOGRAPHIC_DATA] and the photographer. Please note that various …" at bounding box center [677, 227] width 154 height 71
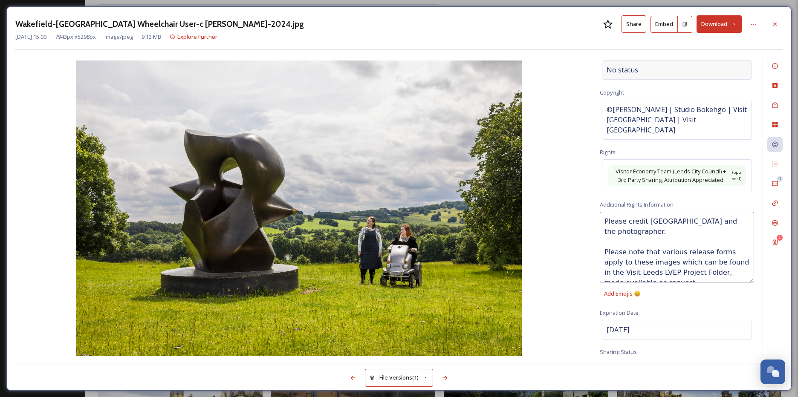
scroll to position [0, 0]
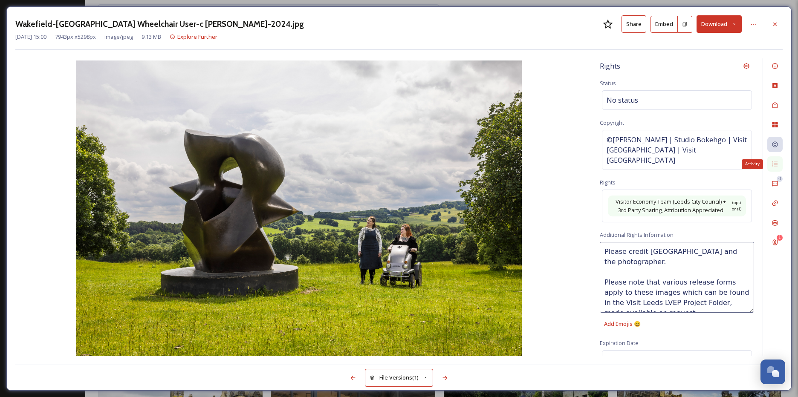
click at [778, 165] on icon at bounding box center [775, 164] width 7 height 7
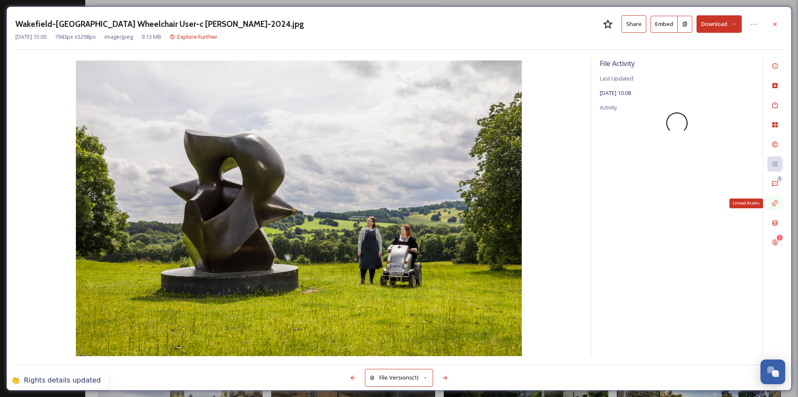
click at [770, 202] on div "Linked Assets" at bounding box center [774, 203] width 15 height 15
click at [775, 206] on icon at bounding box center [775, 204] width 6 height 6
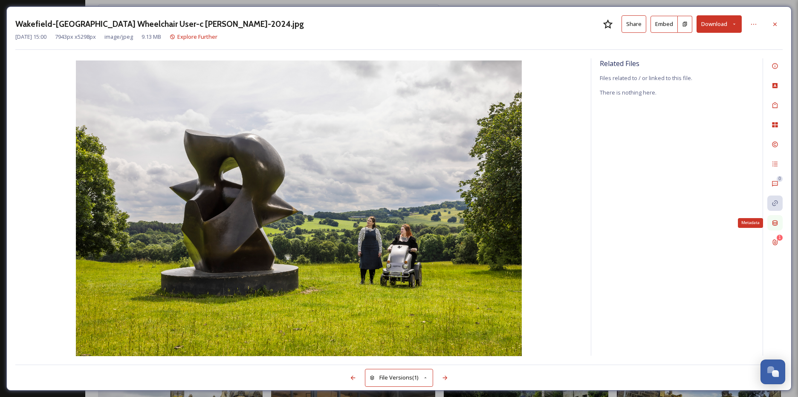
click at [775, 223] on icon at bounding box center [775, 223] width 5 height 6
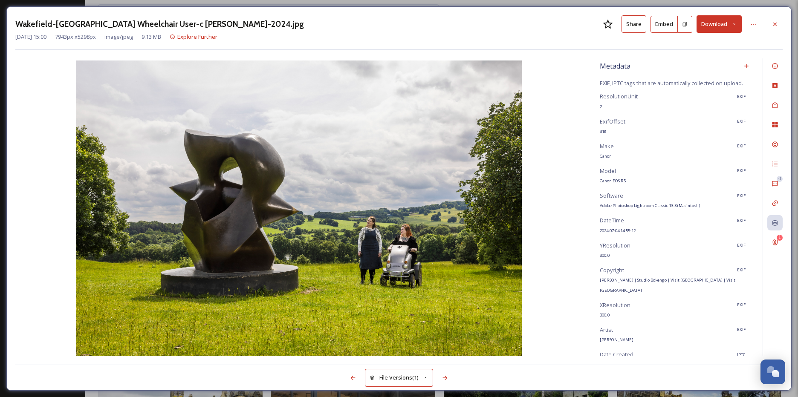
scroll to position [80, 0]
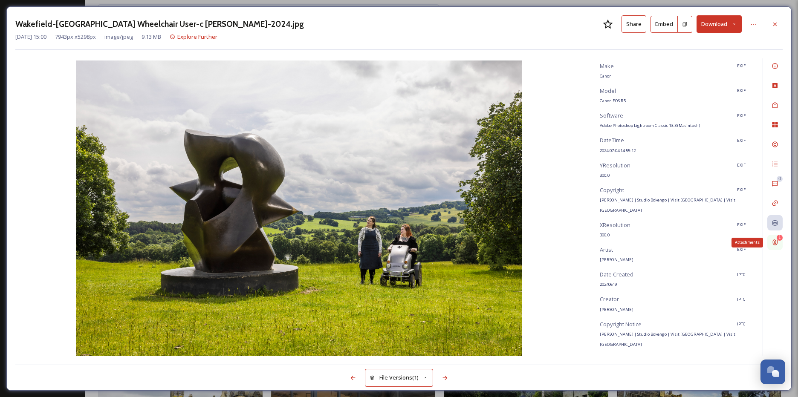
click at [770, 247] on div "1 Attachments" at bounding box center [774, 242] width 15 height 15
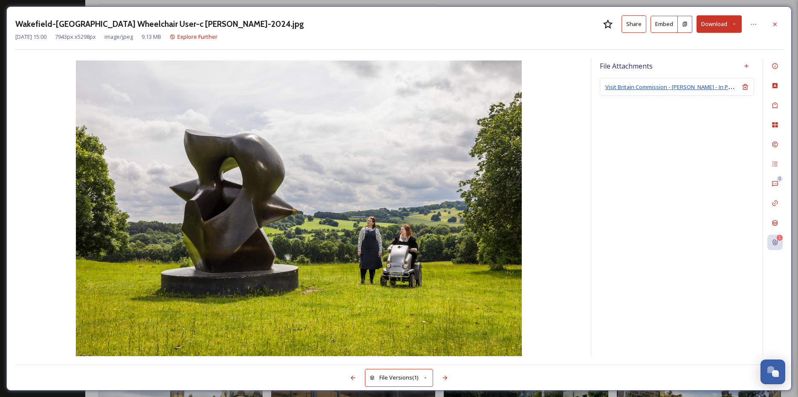
click at [695, 87] on span "Visit Britain Commission - [PERSON_NAME] - In Perpetuity - Photographers Agreem…" at bounding box center [721, 87] width 232 height 8
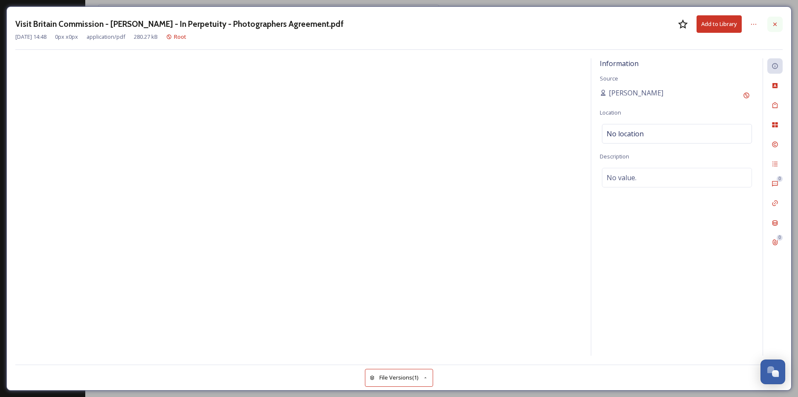
click at [774, 26] on icon at bounding box center [775, 24] width 7 height 7
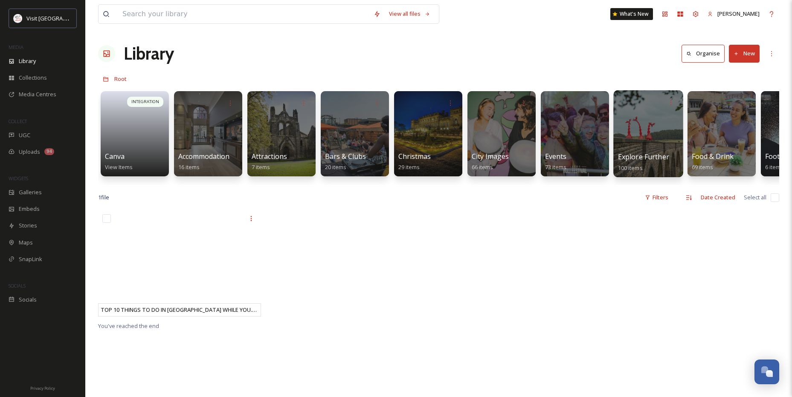
click at [617, 134] on div at bounding box center [647, 133] width 69 height 87
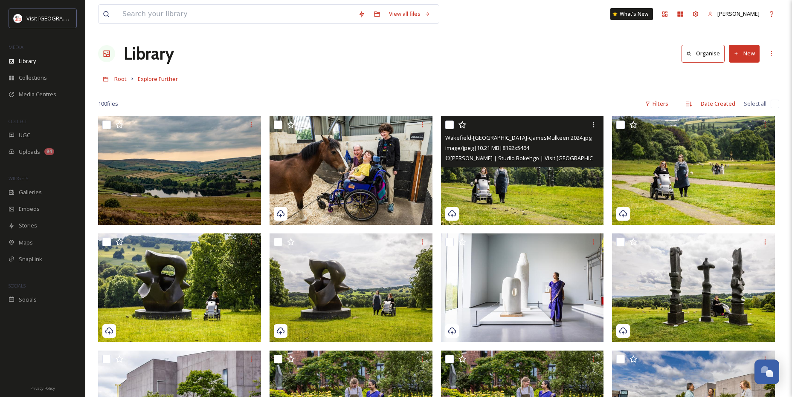
click at [478, 193] on img at bounding box center [522, 170] width 163 height 109
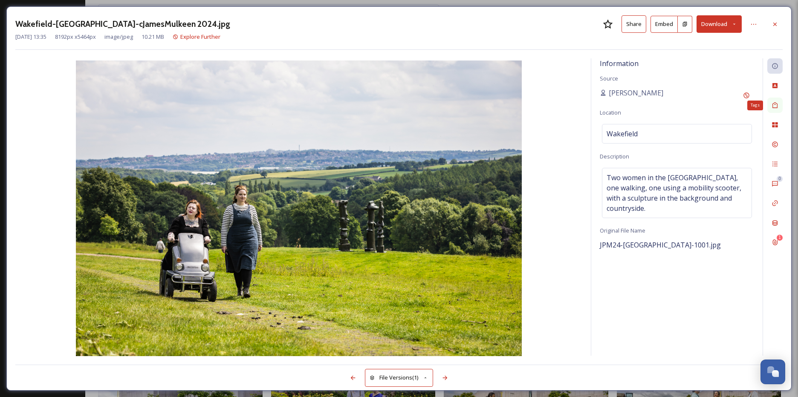
click at [774, 100] on div "Tags" at bounding box center [774, 105] width 15 height 15
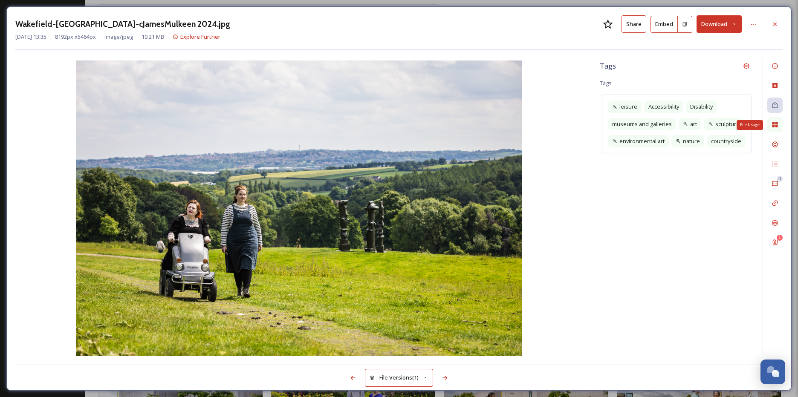
click at [779, 124] on div "File Usage" at bounding box center [774, 124] width 15 height 15
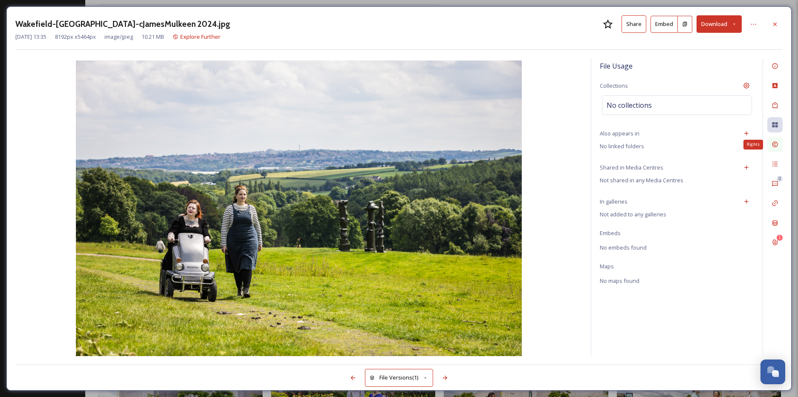
click at [772, 147] on icon at bounding box center [775, 144] width 7 height 7
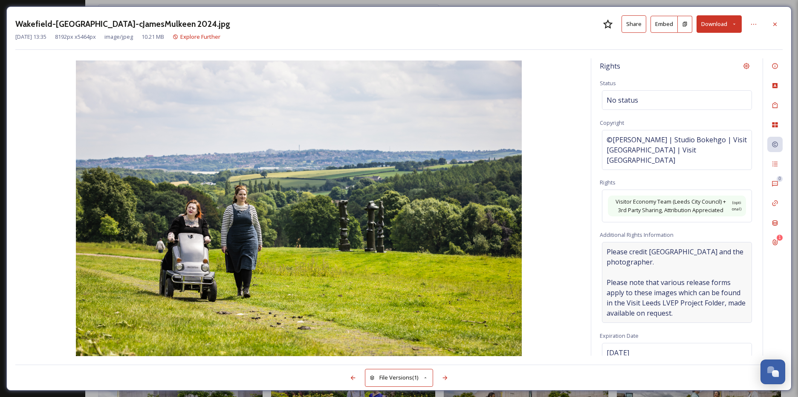
click at [659, 261] on span "Please credit [GEOGRAPHIC_DATA] and the photographer. Please note that various …" at bounding box center [677, 283] width 141 height 72
click at [657, 253] on textarea "Please credit [GEOGRAPHIC_DATA] and the photographer. Please note that various …" at bounding box center [677, 277] width 154 height 71
click at [658, 252] on textarea "Please credit [GEOGRAPHIC_DATA] and the photographer. Please note that various …" at bounding box center [677, 277] width 154 height 71
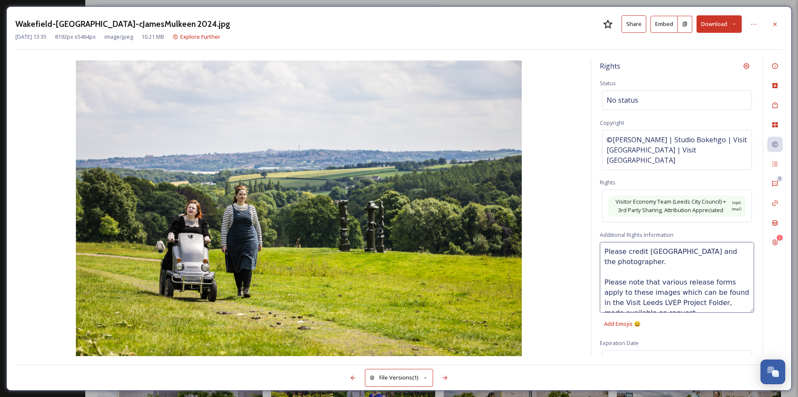
click at [611, 274] on textarea "Please credit [GEOGRAPHIC_DATA] and the photographer. Please note that various …" at bounding box center [677, 277] width 154 height 71
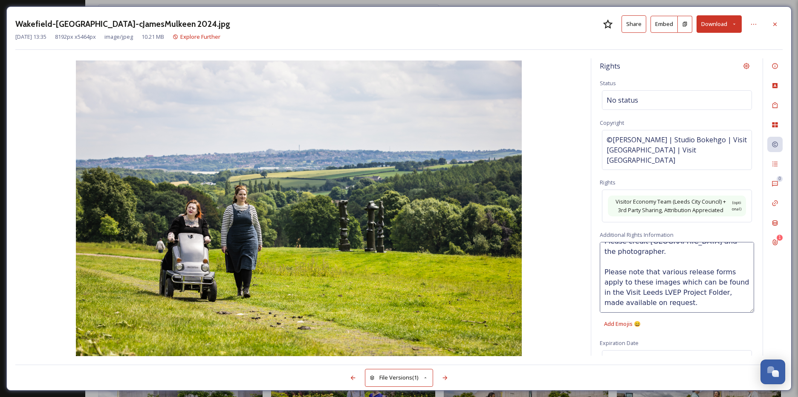
drag, startPoint x: 604, startPoint y: 246, endPoint x: 652, endPoint y: 286, distance: 62.7
click at [676, 330] on div "Rights Status No status Copyright ©James Mulkeen | Studio Bokehgo | Visit Leeds…" at bounding box center [676, 207] width 171 height 298
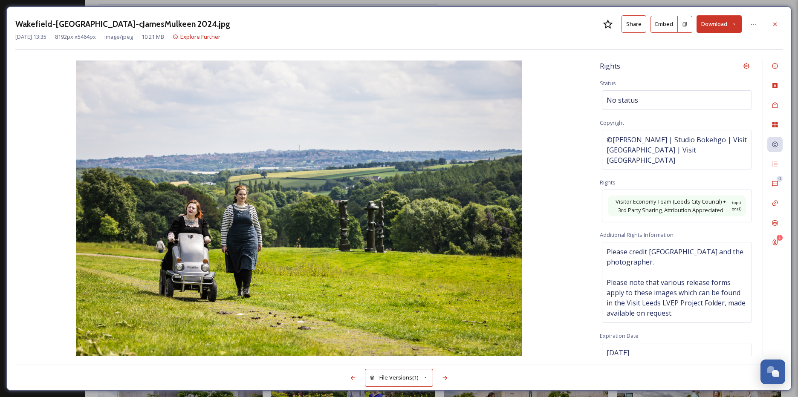
click at [683, 325] on div "Rights Status No status Copyright ©[PERSON_NAME] | Studio Bokehgo | Visit [GEOG…" at bounding box center [676, 207] width 171 height 298
